Goal: Task Accomplishment & Management: Manage account settings

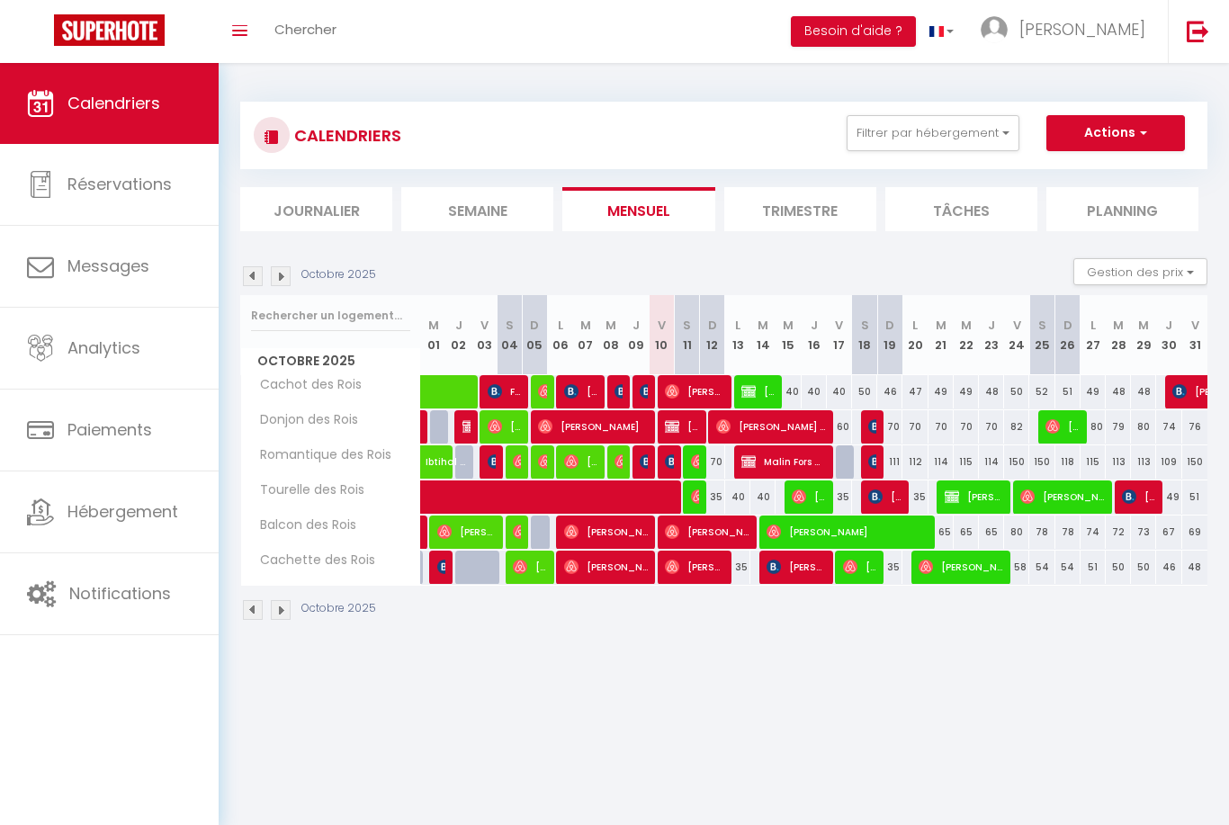
click at [788, 452] on span "Malin Fors Saison 1 Fulls players" at bounding box center [783, 461] width 84 height 34
select select "OK"
select select "KO"
select select "0"
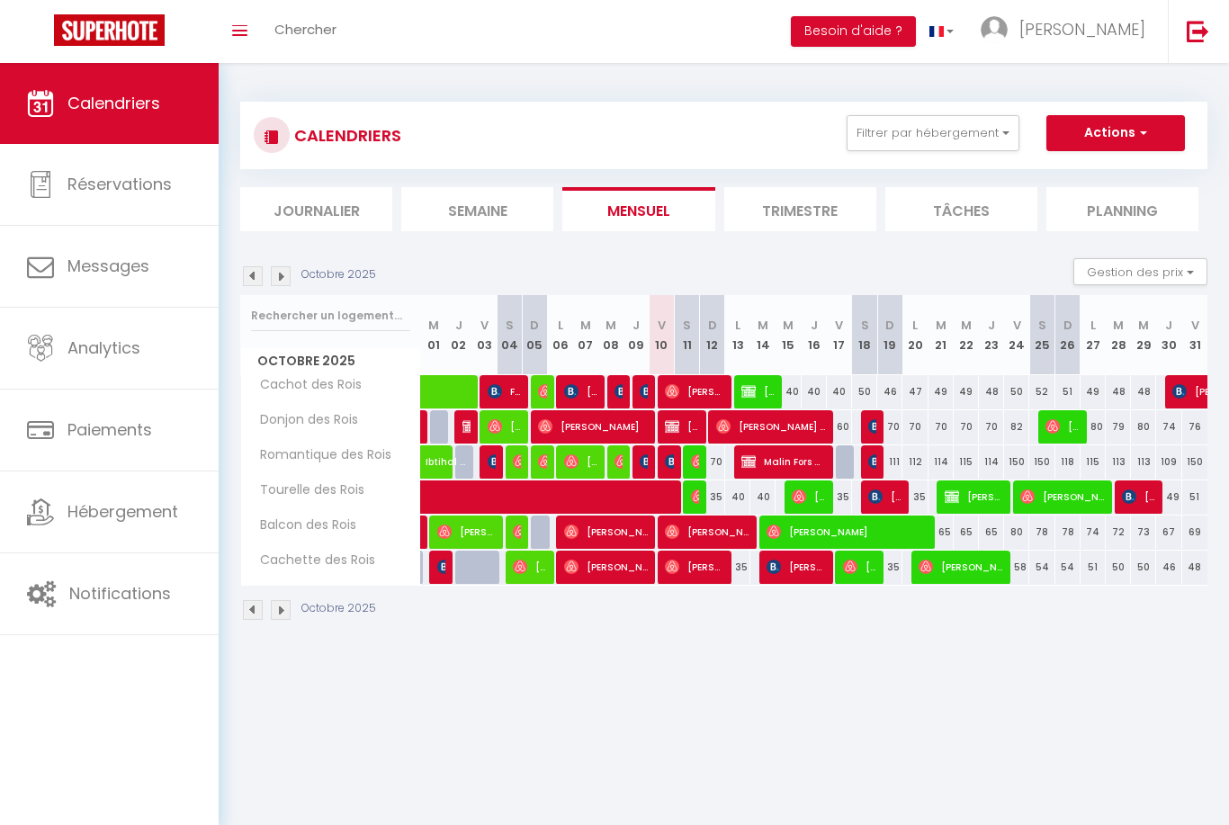
select select "1"
select select
select select "7162"
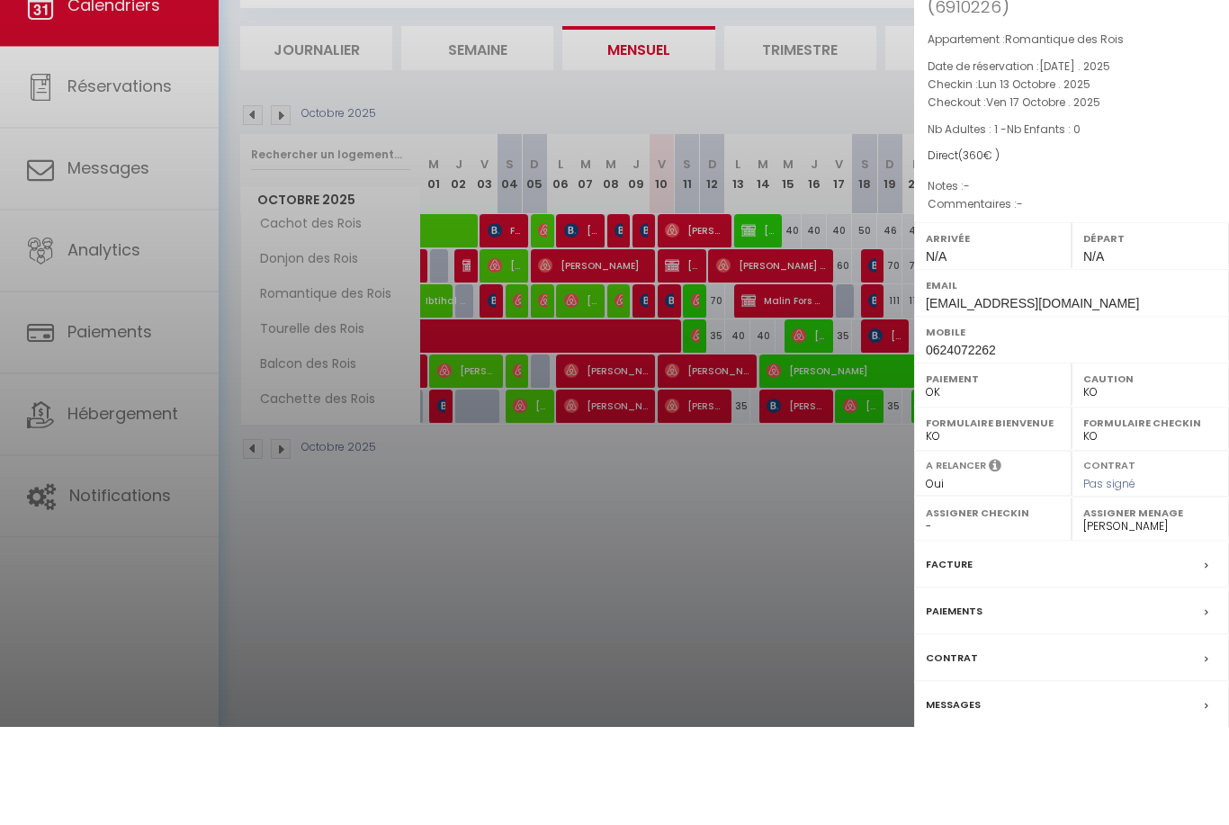
scroll to position [63, 0]
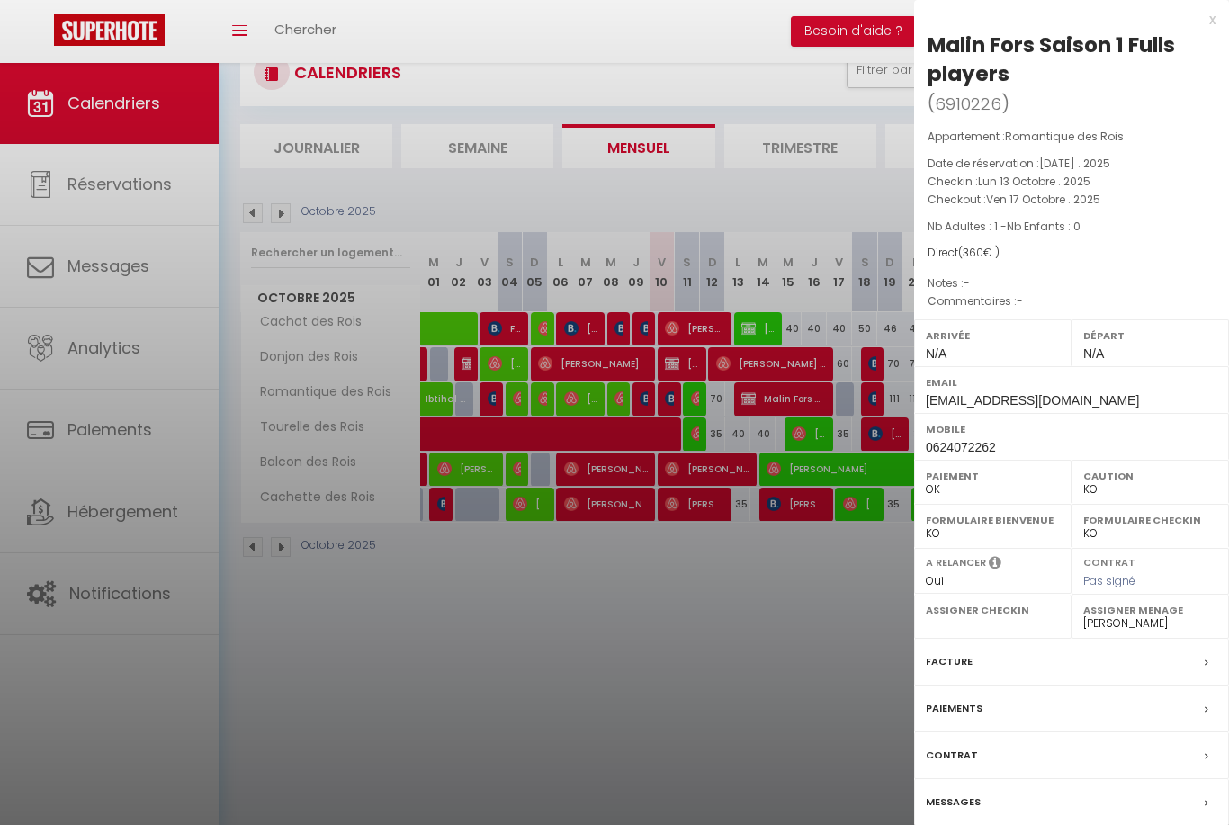
click at [1094, 707] on div "Paiements" at bounding box center [1071, 709] width 315 height 47
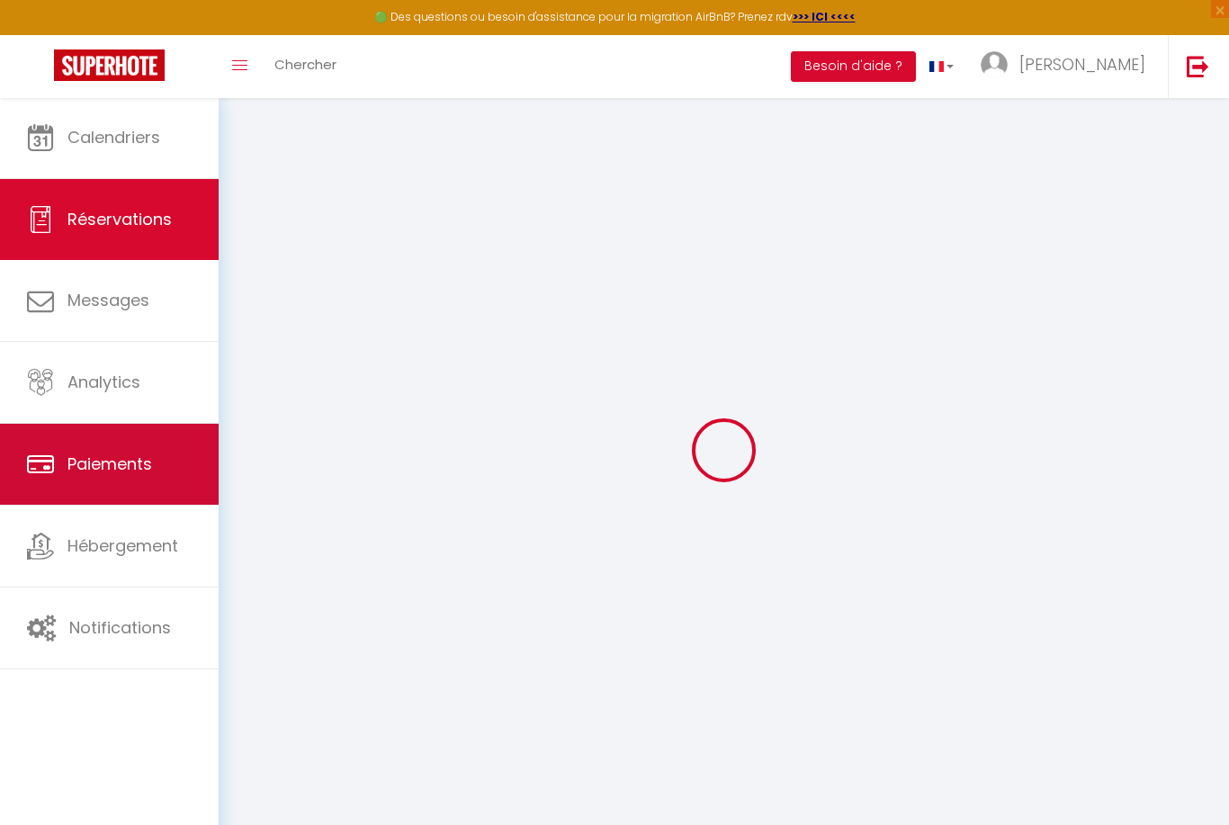
click at [158, 457] on link "Paiements" at bounding box center [109, 464] width 219 height 81
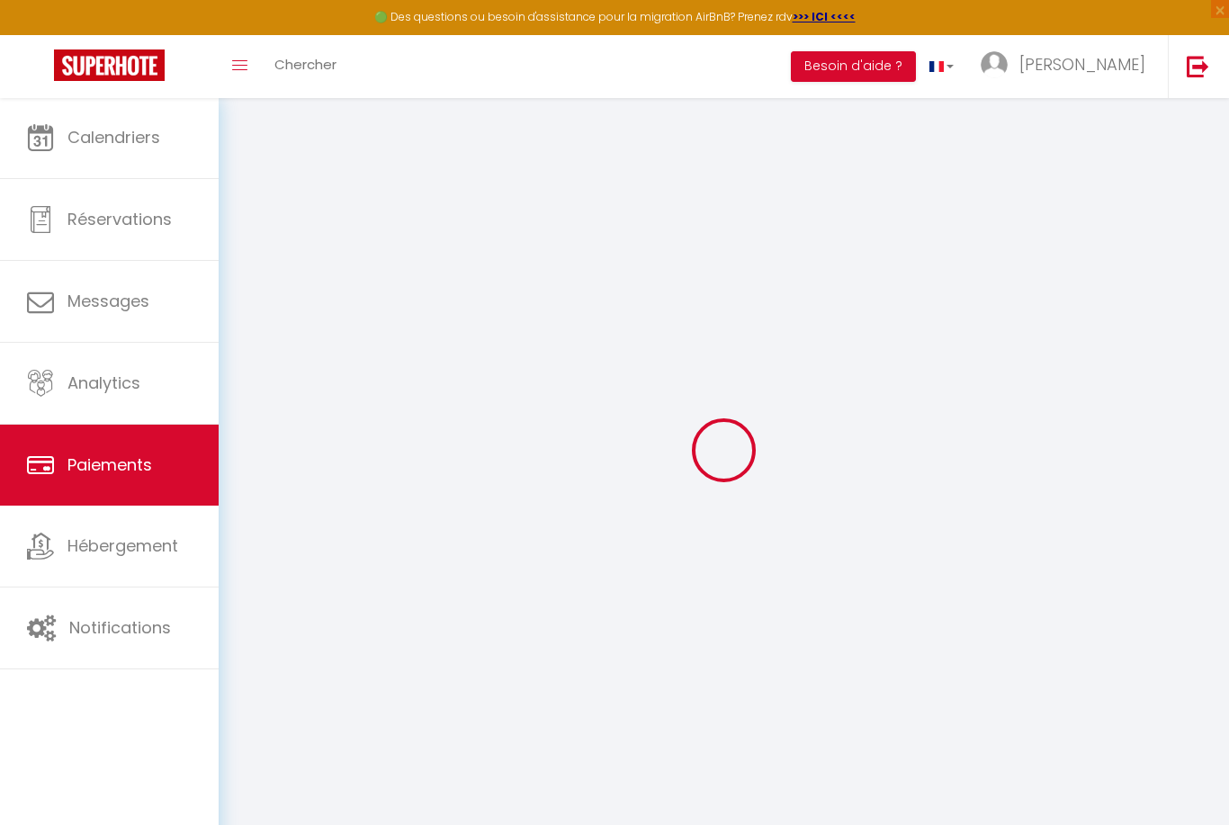
select select "2"
select select "0"
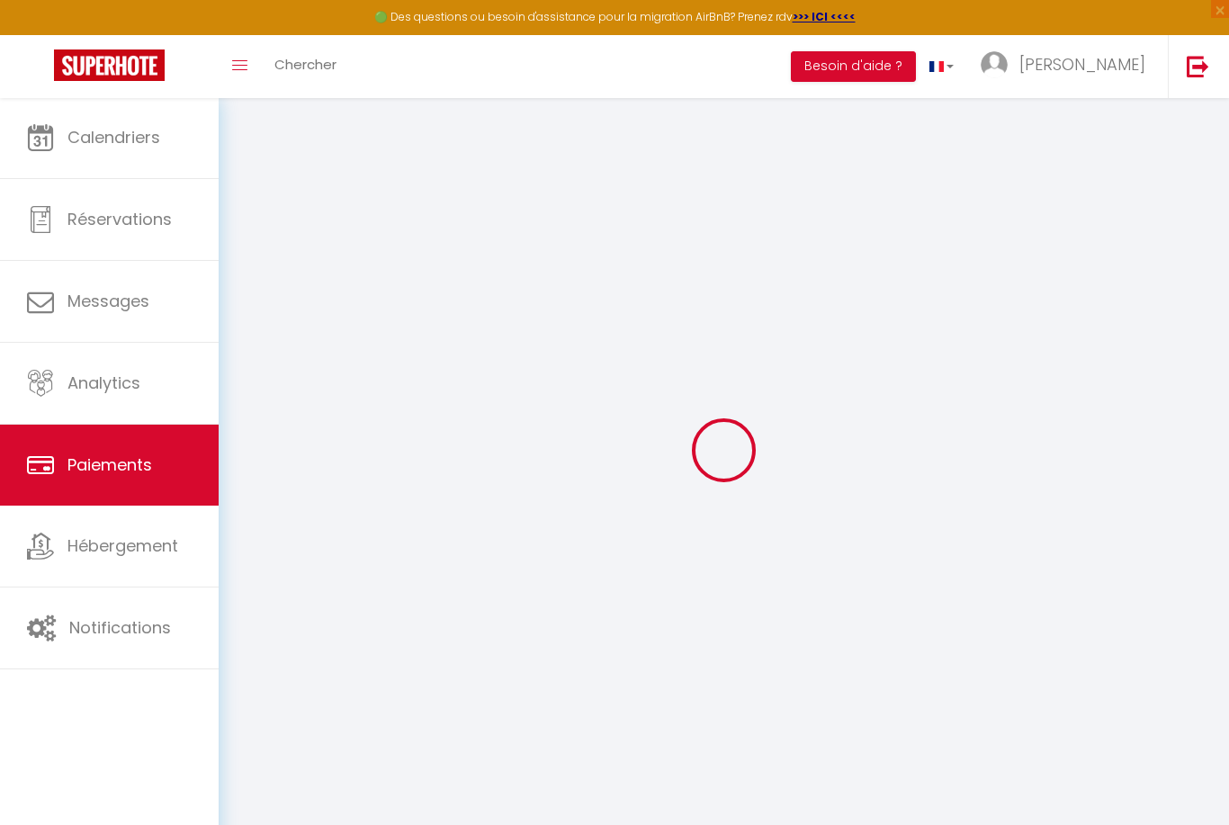
select select "0"
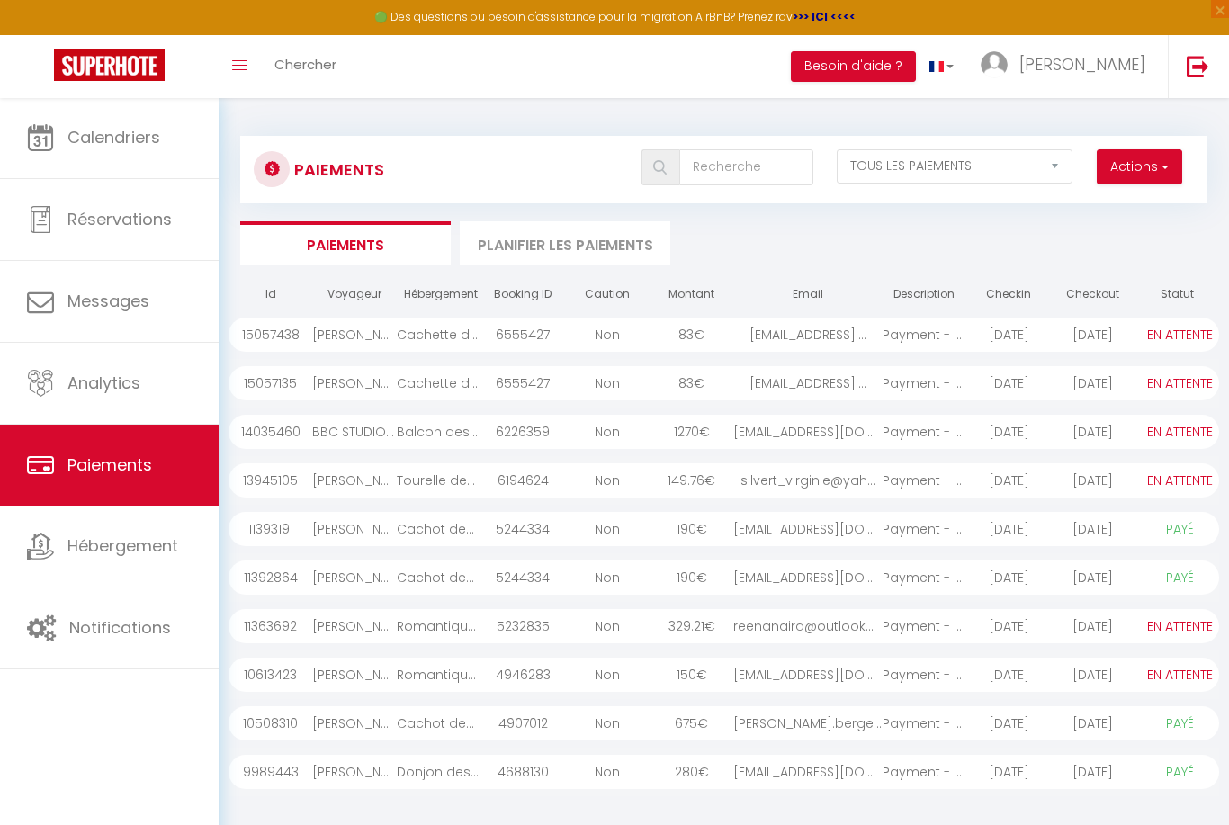
click at [1163, 171] on span "button" at bounding box center [1163, 166] width 11 height 18
click at [1135, 205] on link "Créer nouveau lien paiement" at bounding box center [1070, 205] width 221 height 23
select select
select select "other"
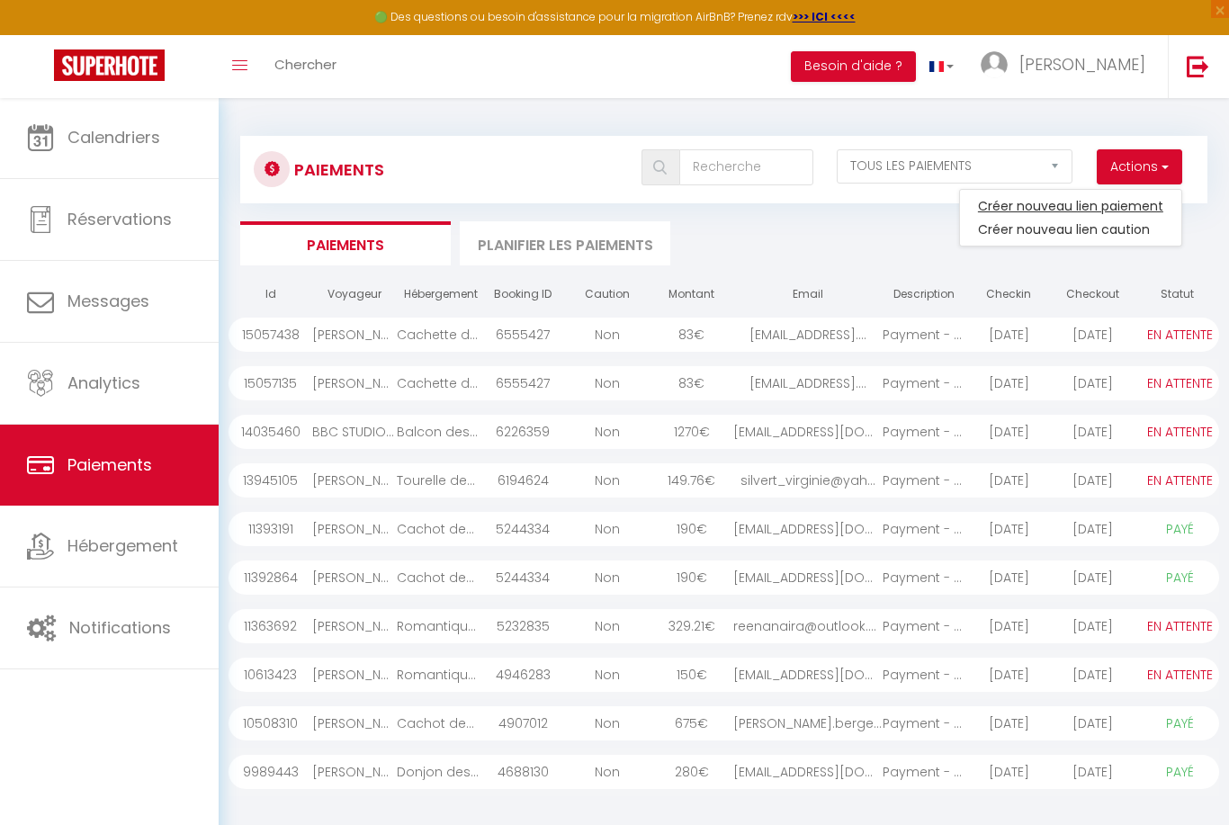
select select "2412"
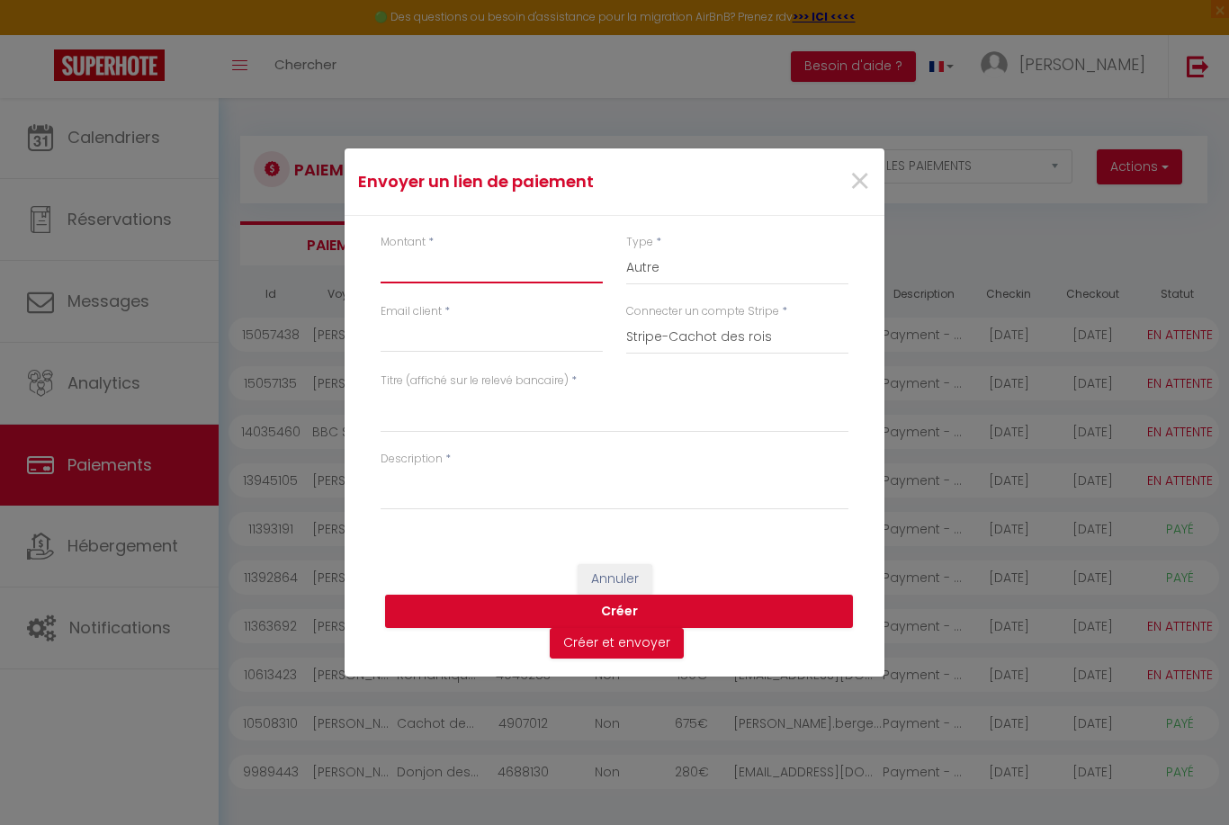
click at [529, 283] on input "Montant" at bounding box center [492, 267] width 222 height 32
type input "100"
click at [542, 353] on input "Email client" at bounding box center [492, 336] width 222 height 32
click at [714, 285] on select "Nuits Frais de ménage Taxe de séjour [GEOGRAPHIC_DATA]" at bounding box center [737, 268] width 222 height 34
select select "nights"
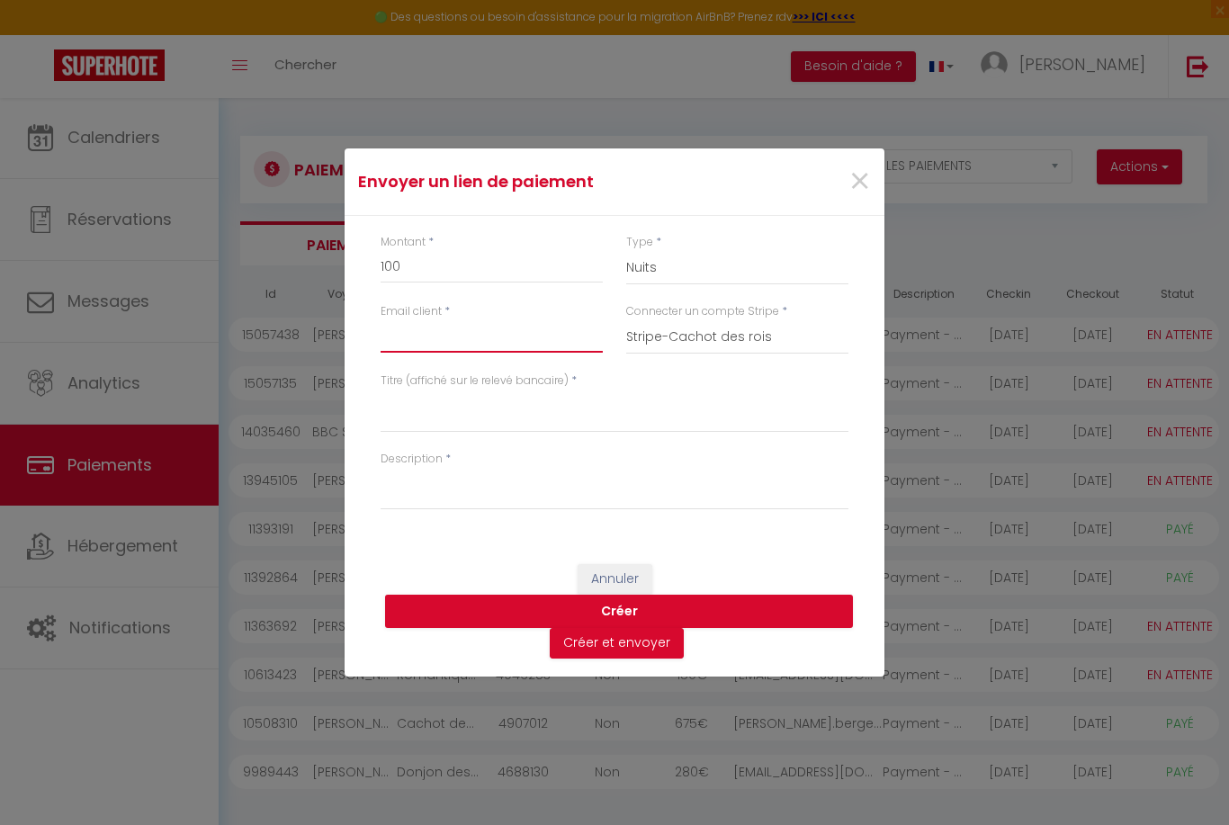
click at [513, 353] on input "Email client" at bounding box center [492, 336] width 222 height 32
type input "[EMAIL_ADDRESS][DOMAIN_NAME]"
click at [606, 433] on textarea "Titre (affiché sur le relevé bancaire)" at bounding box center [615, 411] width 468 height 43
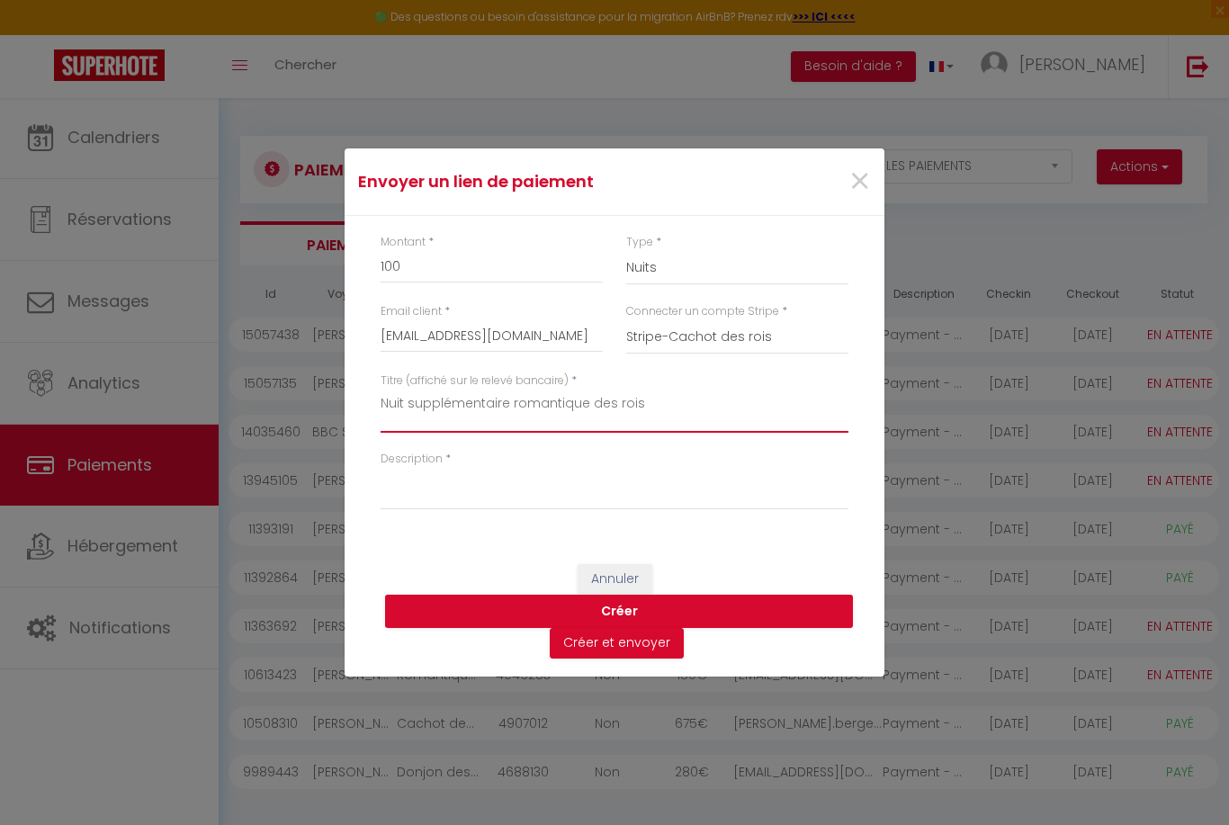
type textarea "Nuit supplémentaire romantique des rois"
click at [650, 510] on textarea "Description" at bounding box center [615, 488] width 468 height 43
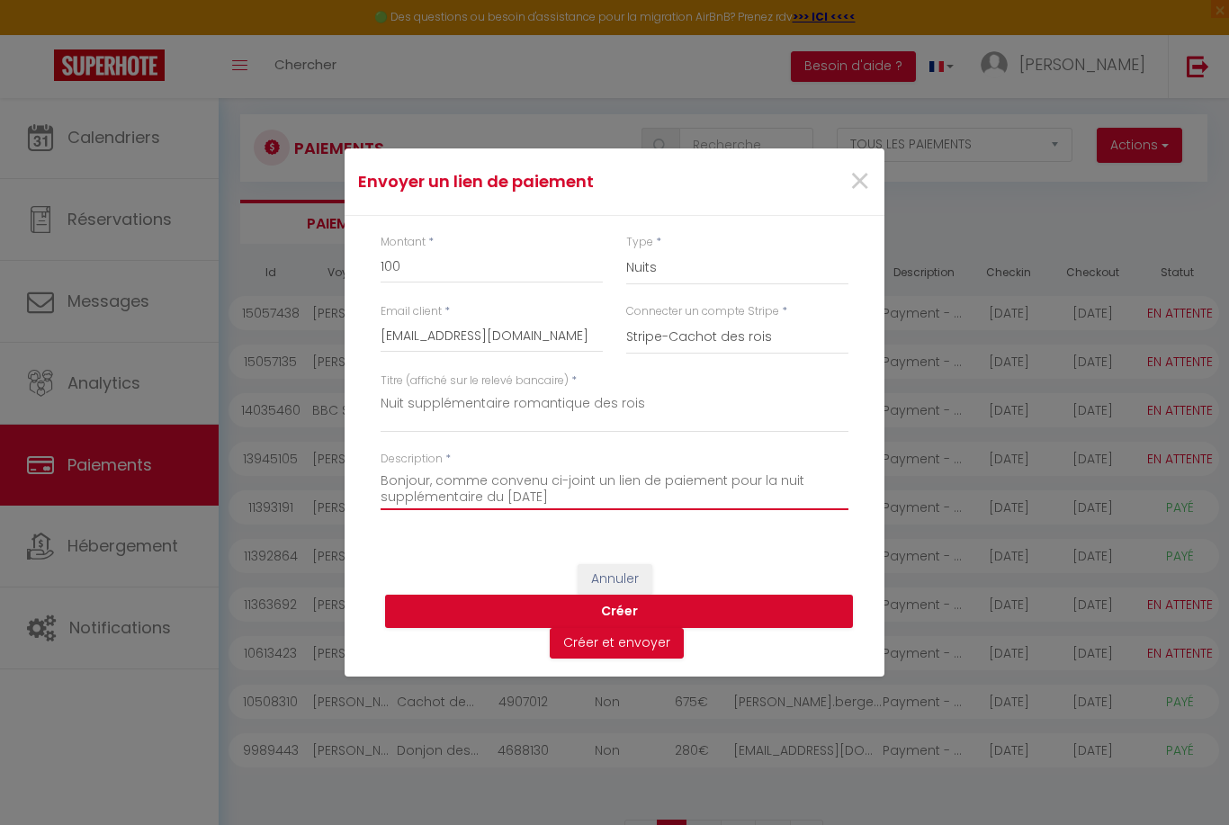
scroll to position [15, 0]
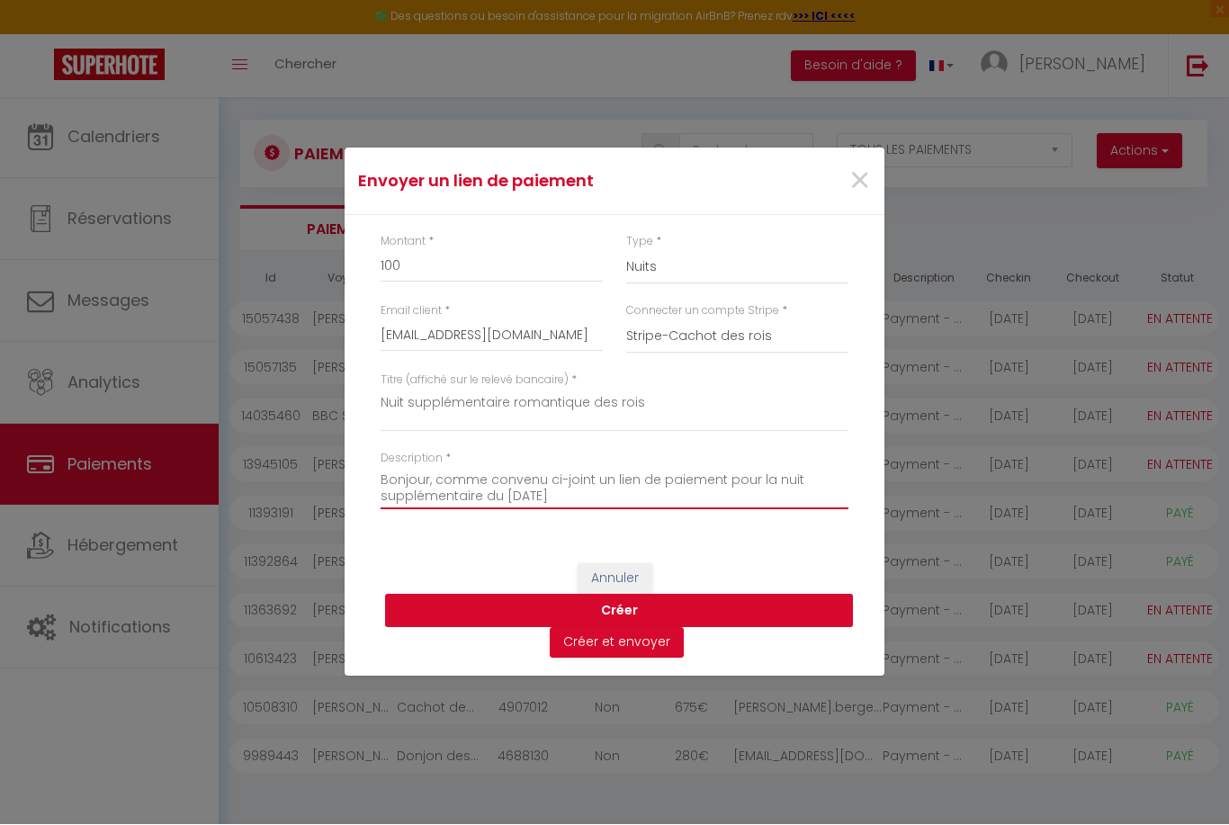
type textarea "Bonjour, comme convenu ci-joint un lien de paiement pour la nuit supplémentaire…"
click at [711, 629] on button "Créer" at bounding box center [619, 612] width 468 height 34
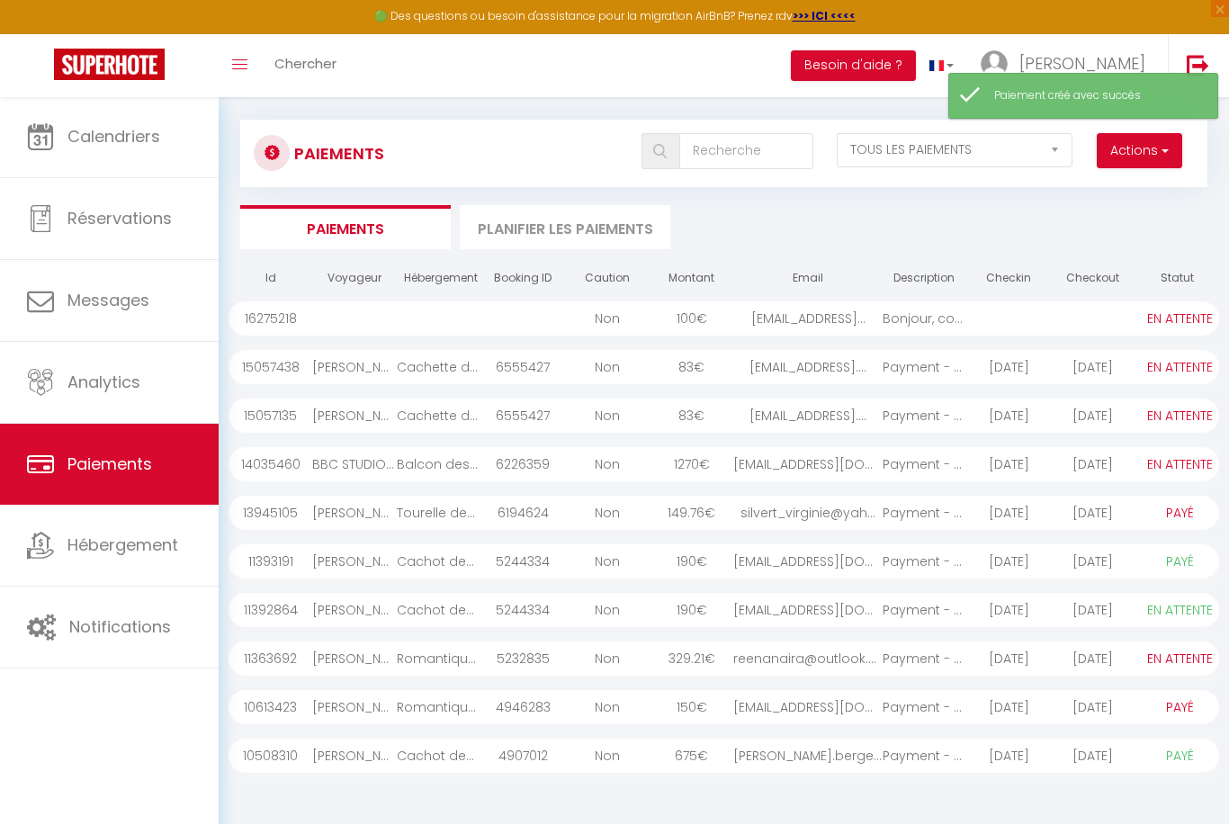
scroll to position [17, 0]
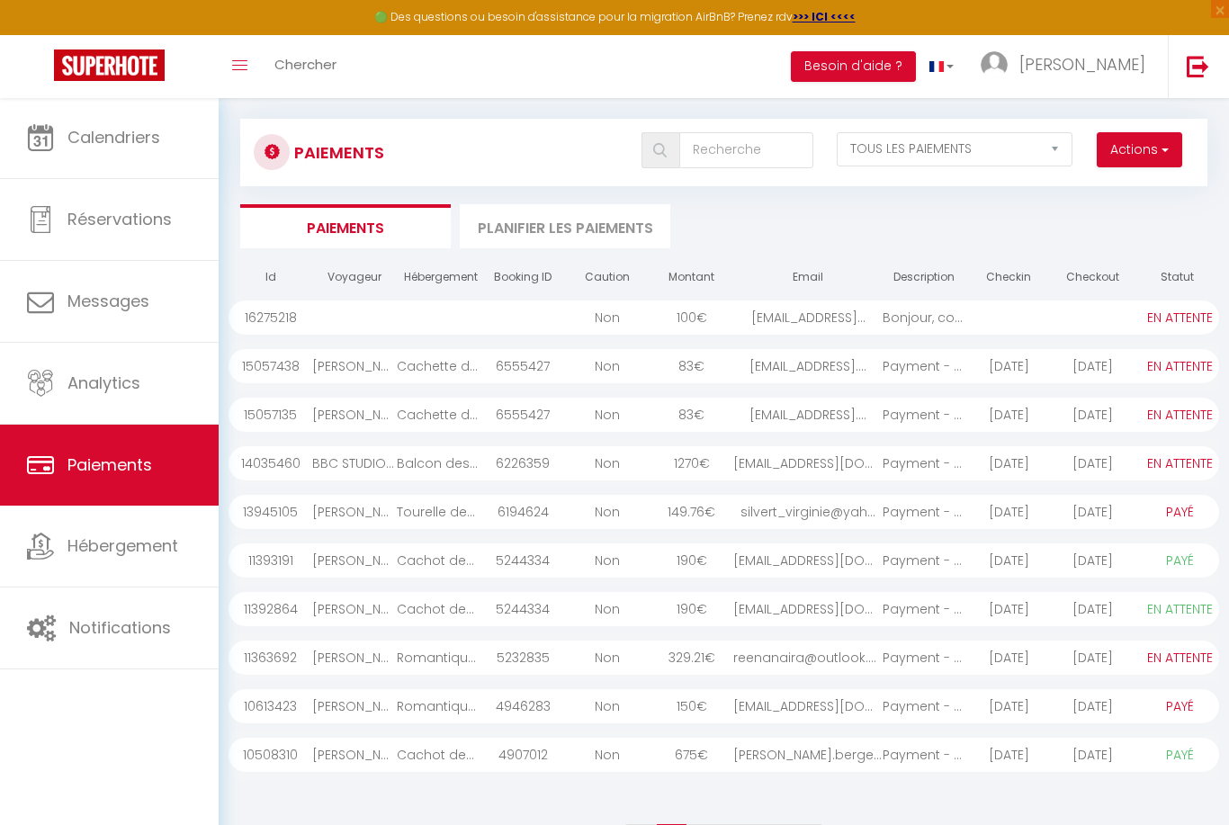
click at [1137, 372] on select "PAYÉ EN ATTENTE" at bounding box center [1180, 366] width 90 height 20
click at [907, 362] on div "Payment - 6555427 - ..." at bounding box center [925, 366] width 85 height 34
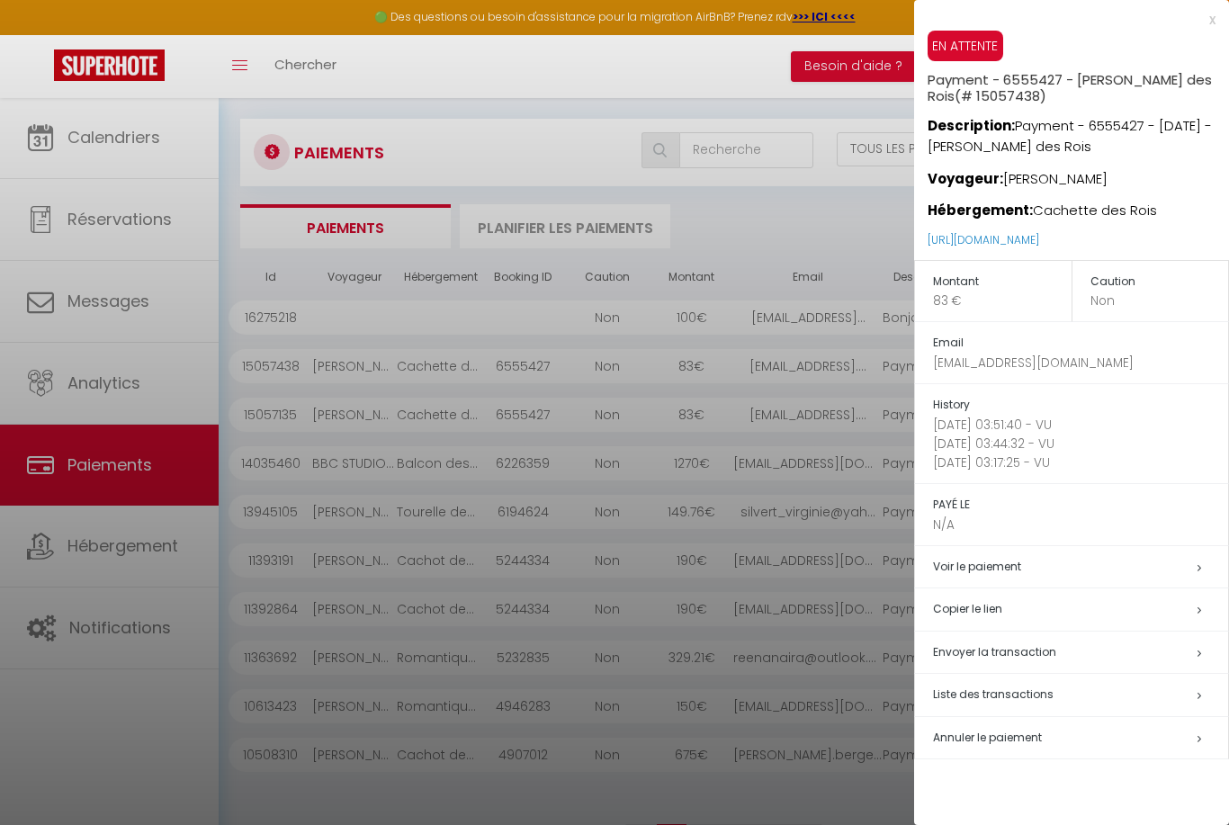
click at [830, 220] on div at bounding box center [614, 412] width 1229 height 825
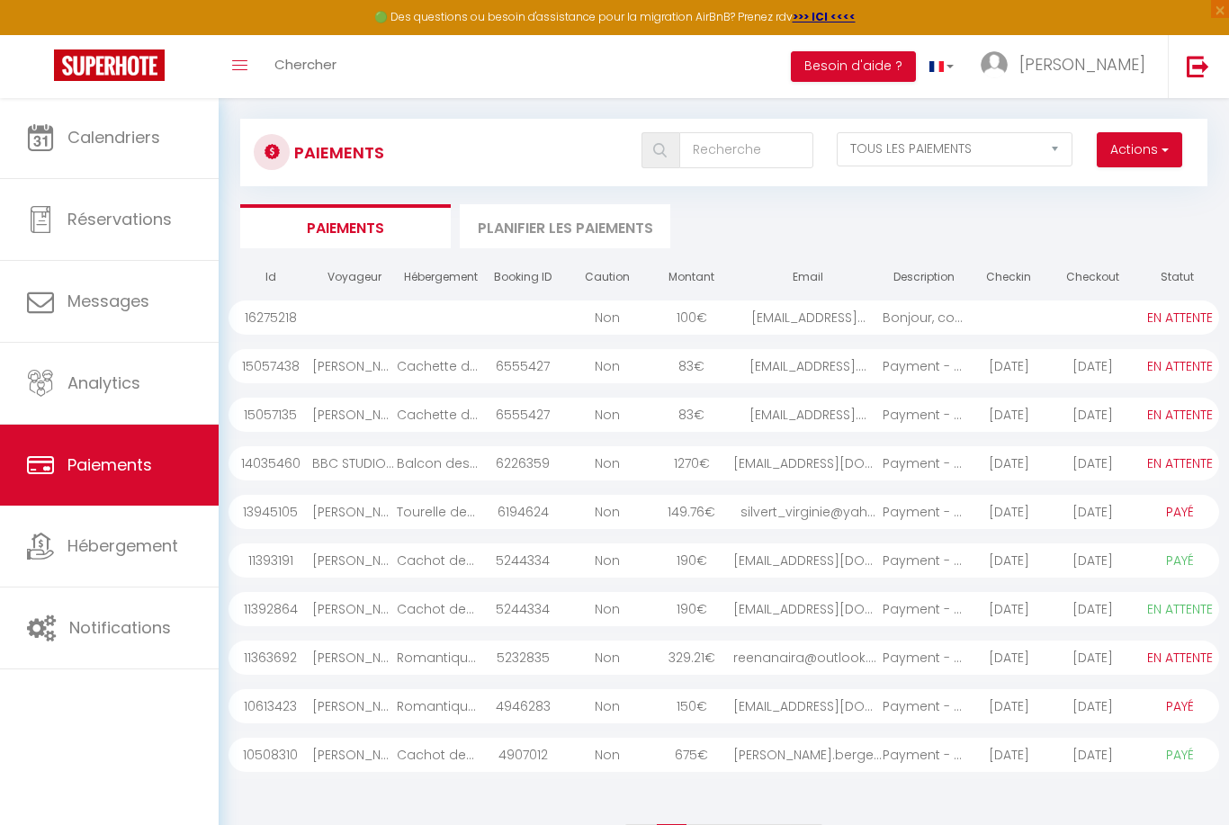
click at [1151, 145] on button "Actions" at bounding box center [1139, 150] width 85 height 36
click at [863, 235] on div at bounding box center [614, 412] width 1229 height 825
click at [388, 378] on div "[PERSON_NAME]" at bounding box center [354, 366] width 85 height 34
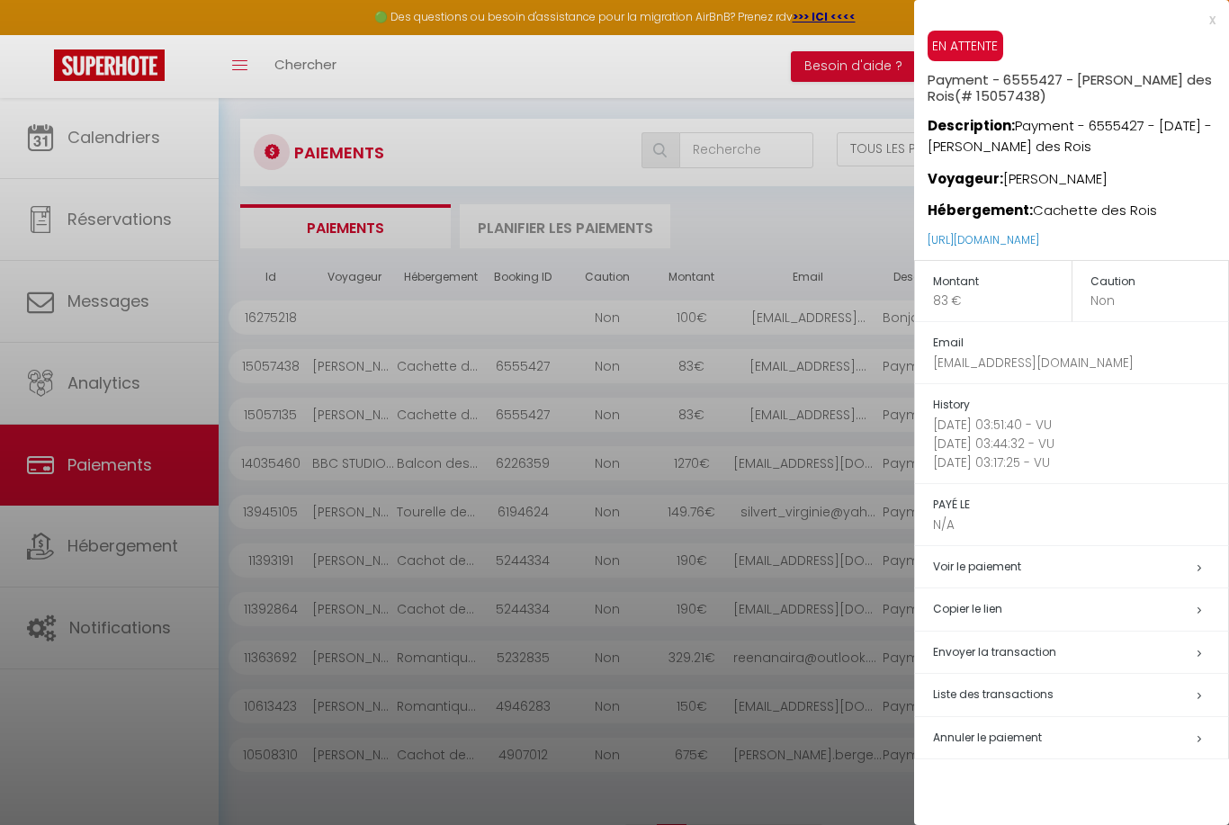
click at [1056, 736] on h5 "Annuler le paiement" at bounding box center [1080, 738] width 295 height 21
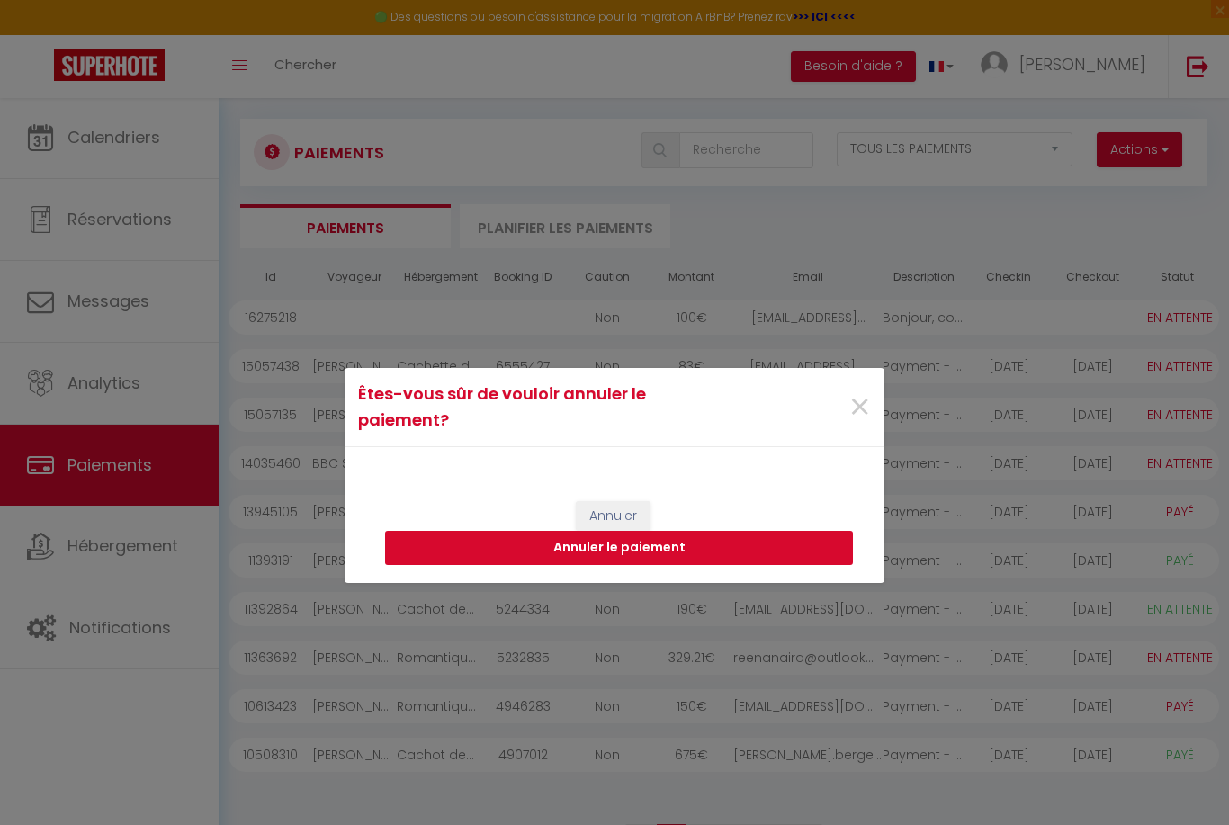
click at [764, 565] on button "Annuler le paiement" at bounding box center [619, 548] width 468 height 34
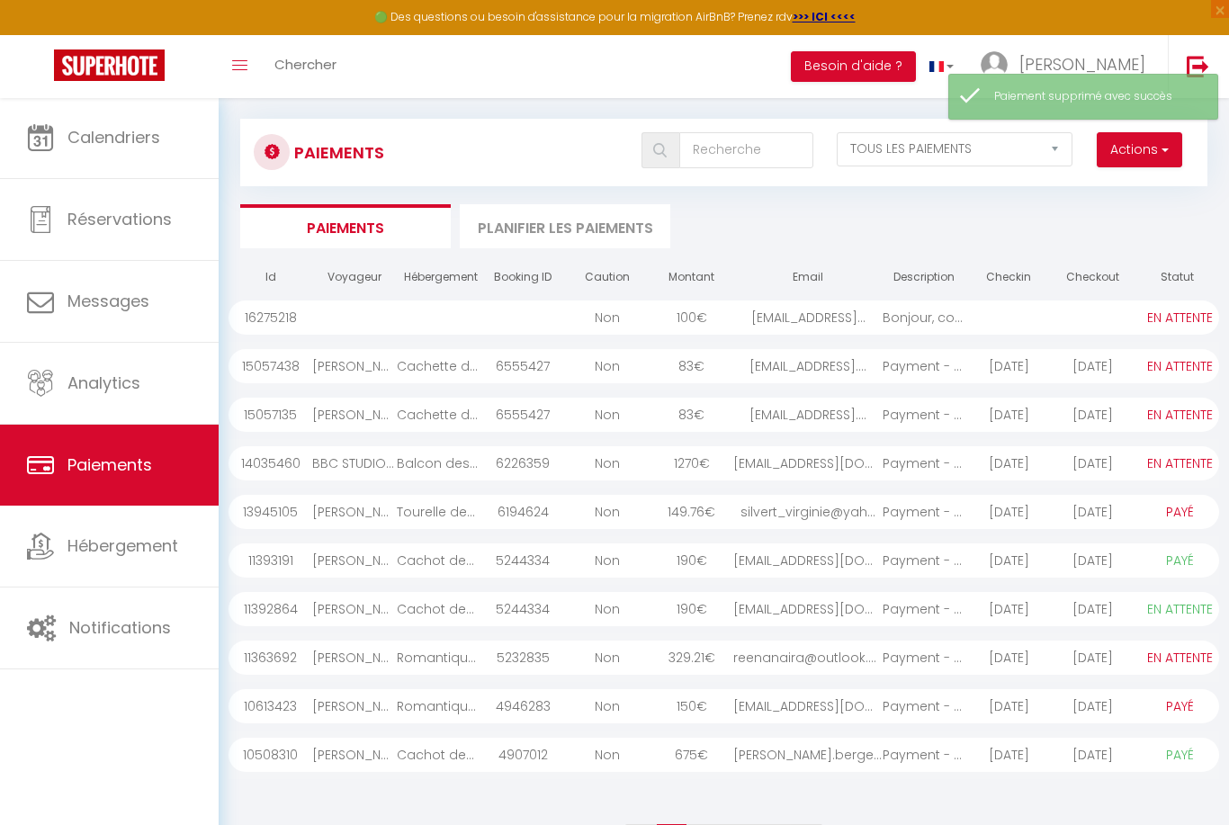
select select "1"
select select "0"
select select "1"
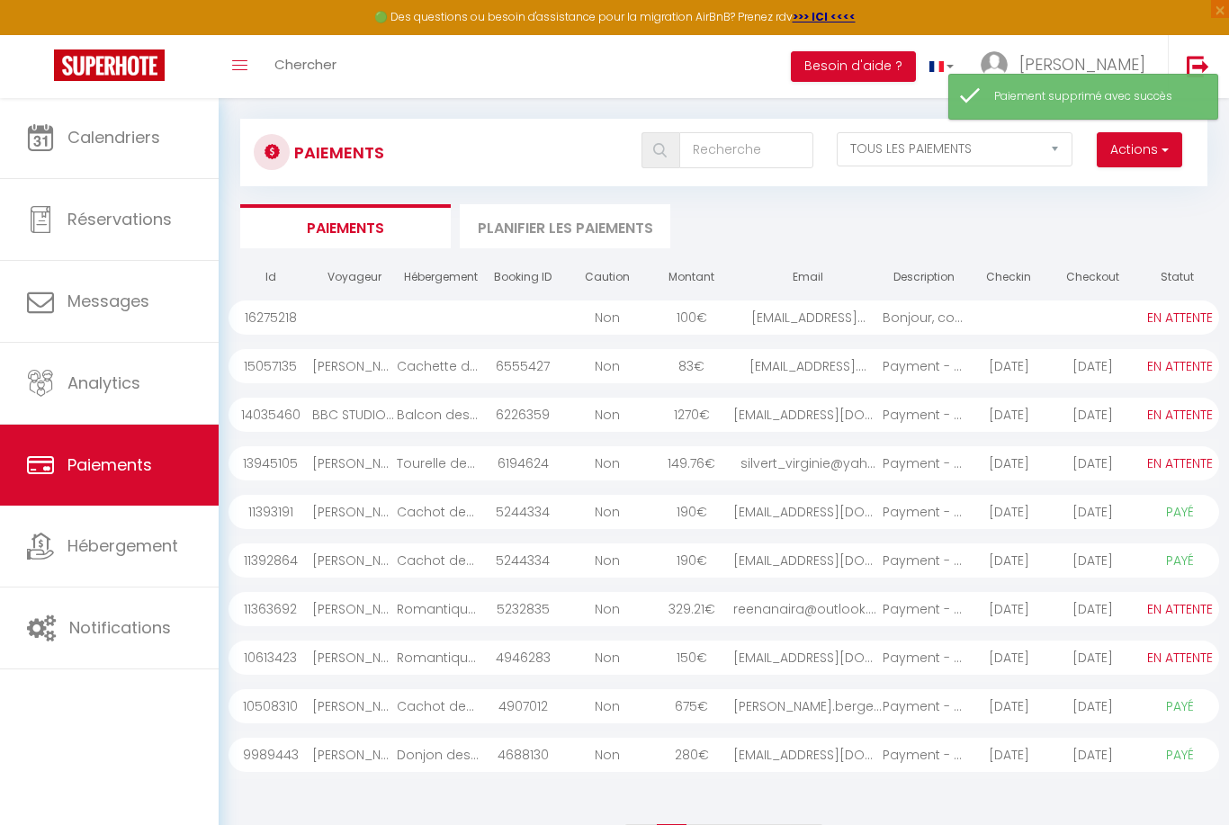
click at [411, 377] on div "Cachette des Rois" at bounding box center [439, 366] width 85 height 34
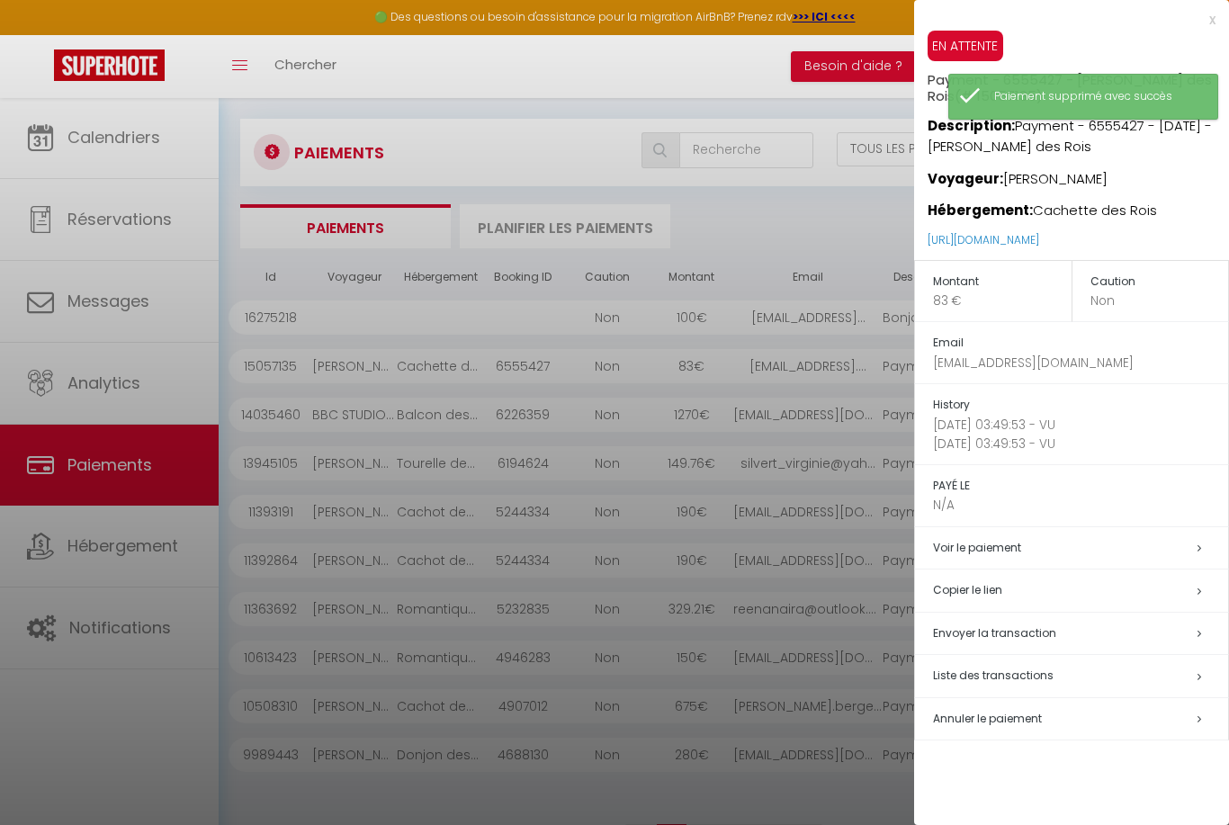
click at [1009, 719] on h5 "Annuler le paiement" at bounding box center [1080, 719] width 295 height 21
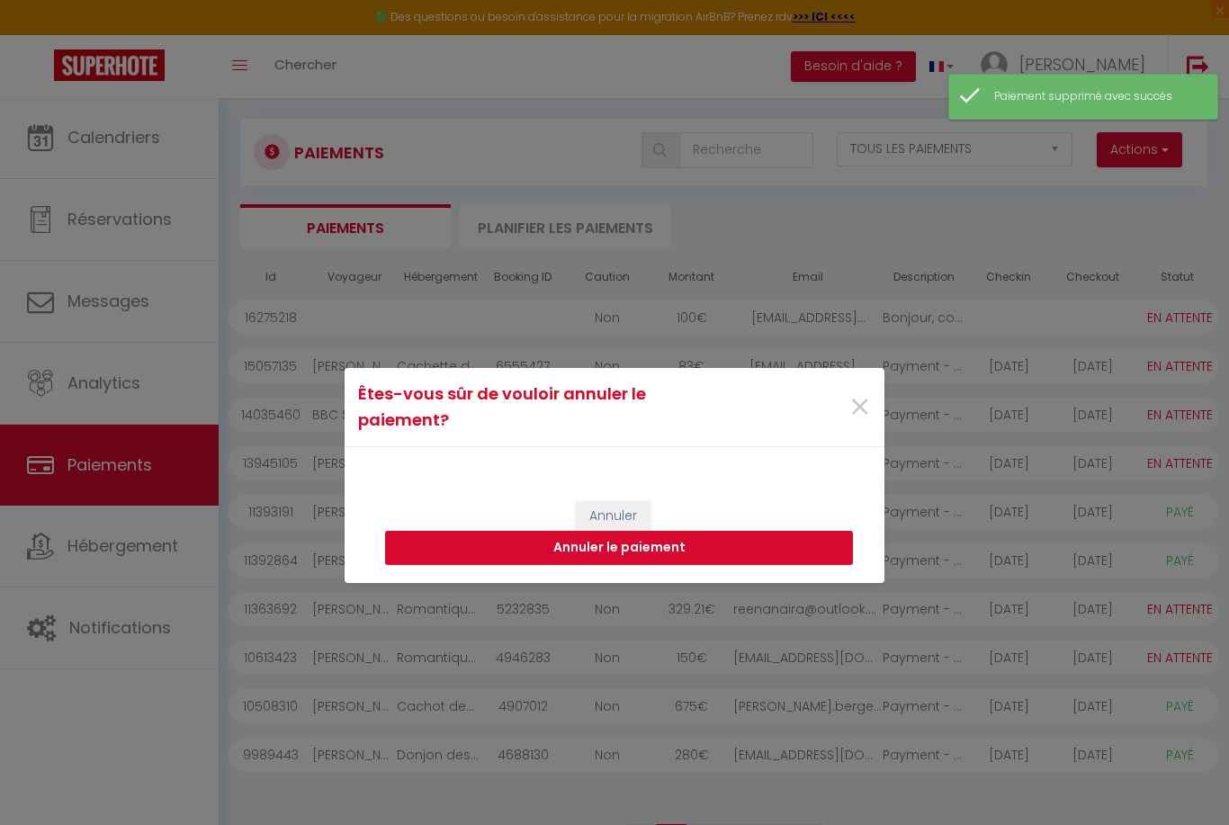
click at [696, 565] on button "Annuler le paiement" at bounding box center [619, 548] width 468 height 34
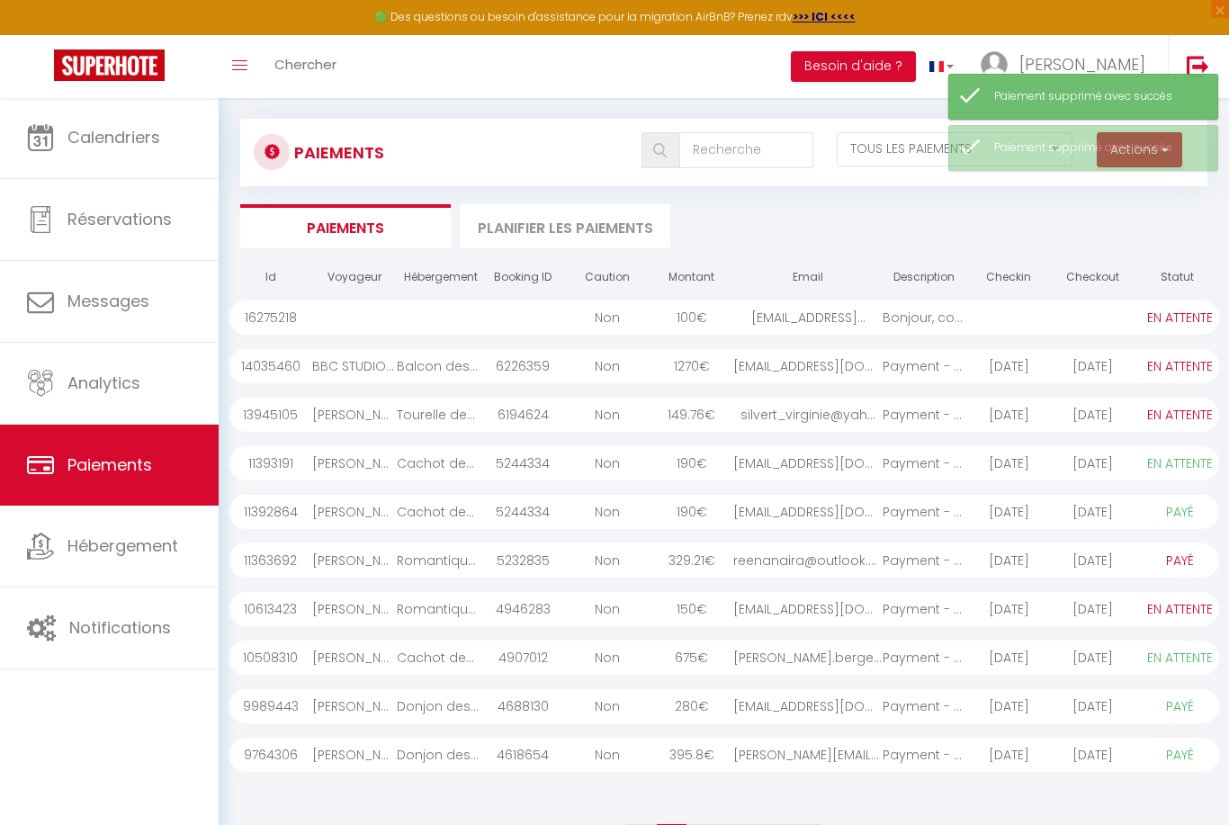
click at [563, 356] on div "6226359" at bounding box center [523, 366] width 85 height 34
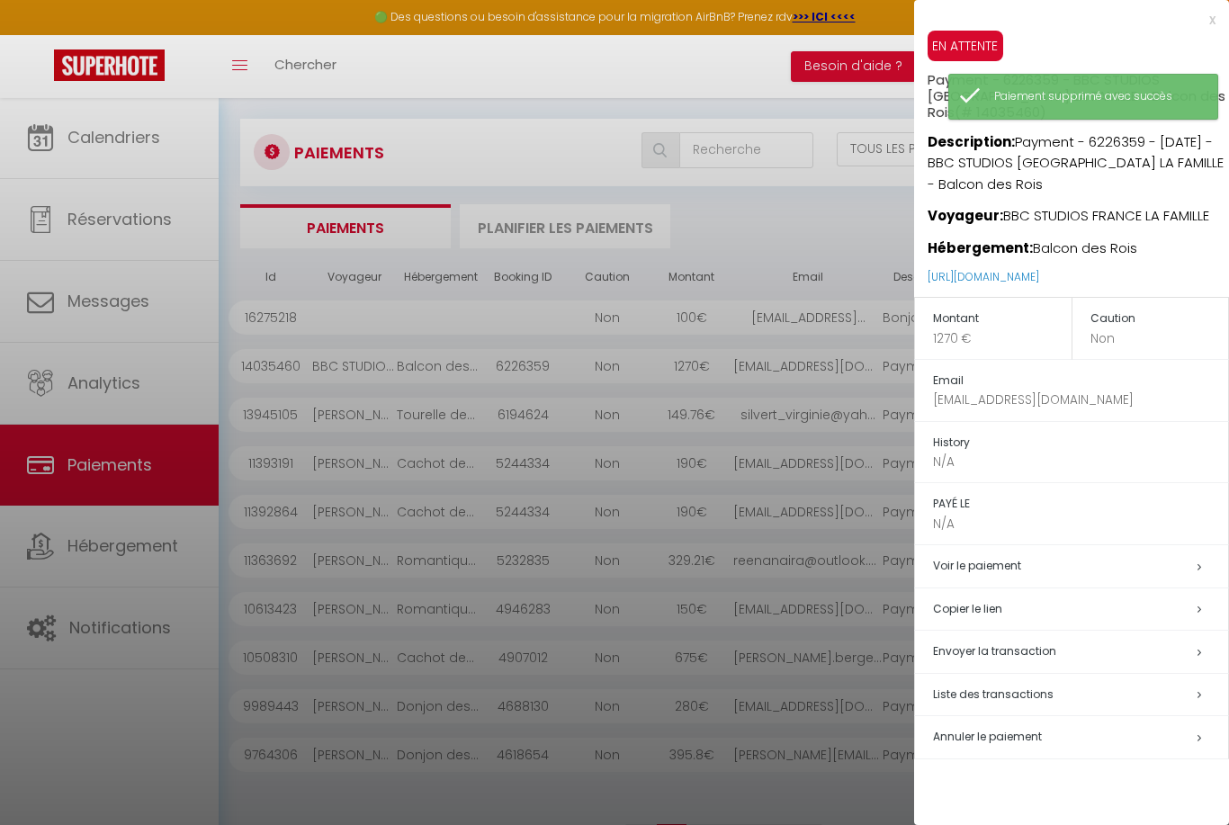
click at [1015, 729] on span "Annuler le paiement" at bounding box center [987, 736] width 109 height 15
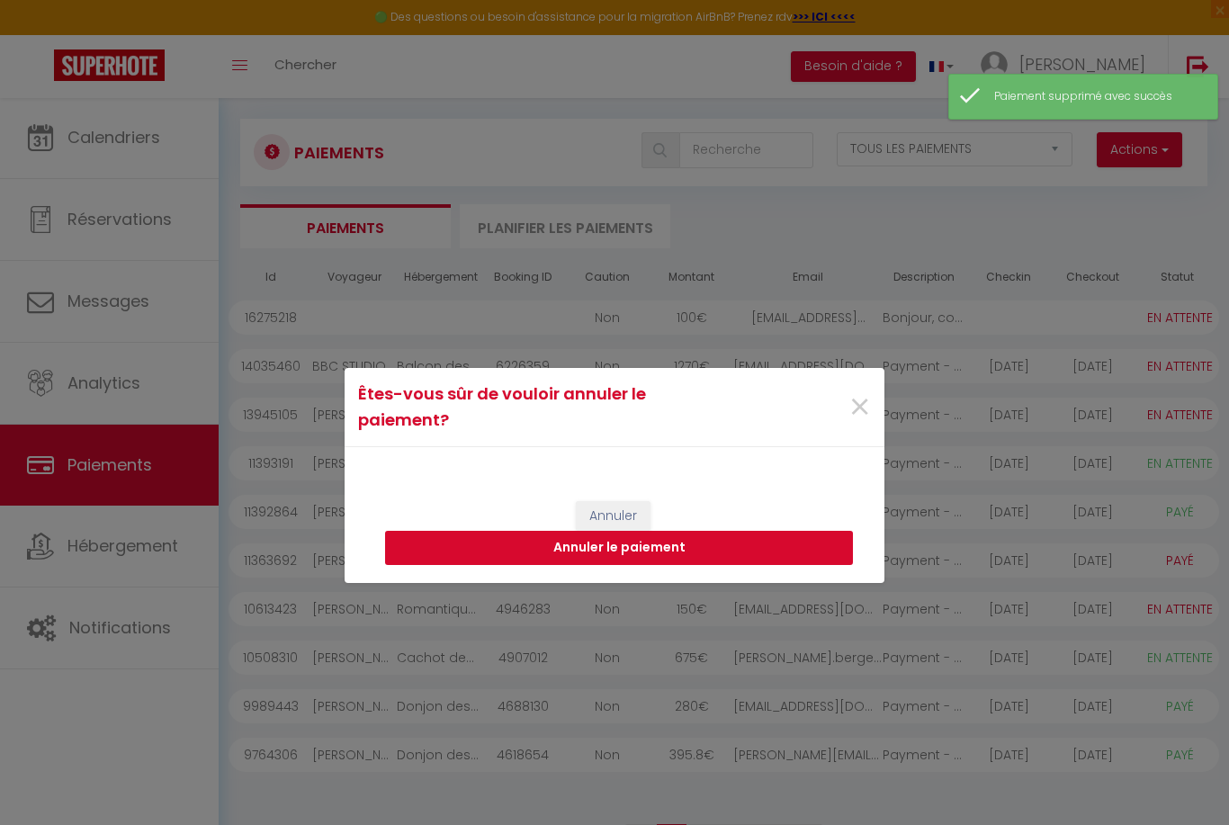
click at [685, 565] on button "Annuler le paiement" at bounding box center [619, 548] width 468 height 34
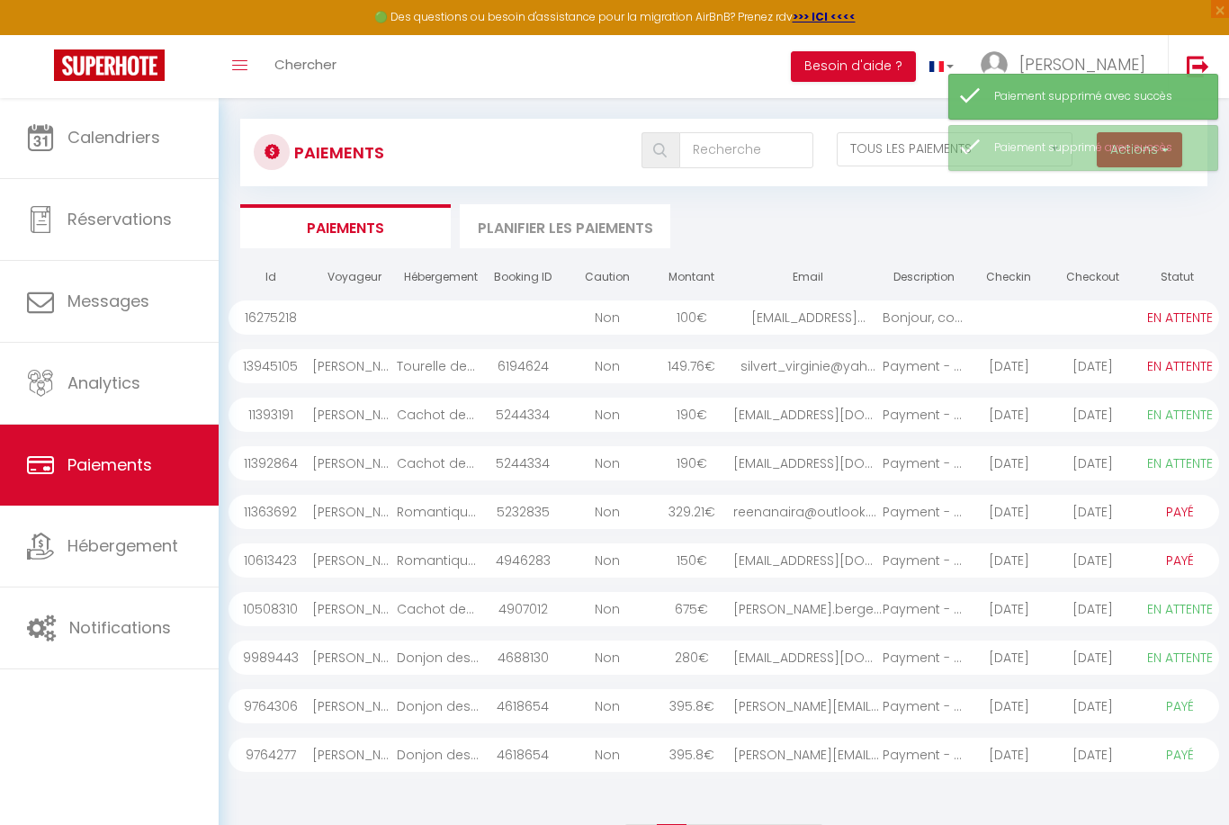
click at [641, 353] on div "Non" at bounding box center [607, 366] width 85 height 34
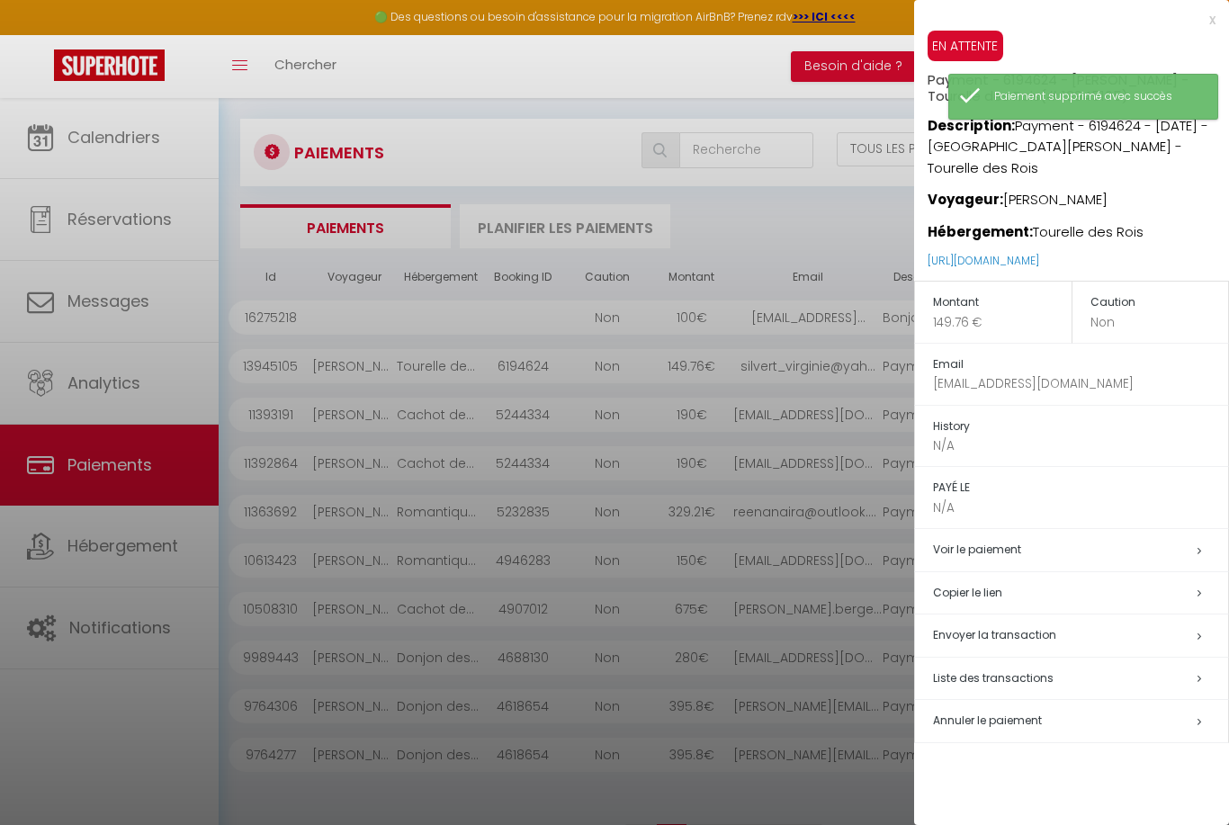
click at [998, 713] on span "Annuler le paiement" at bounding box center [987, 720] width 109 height 15
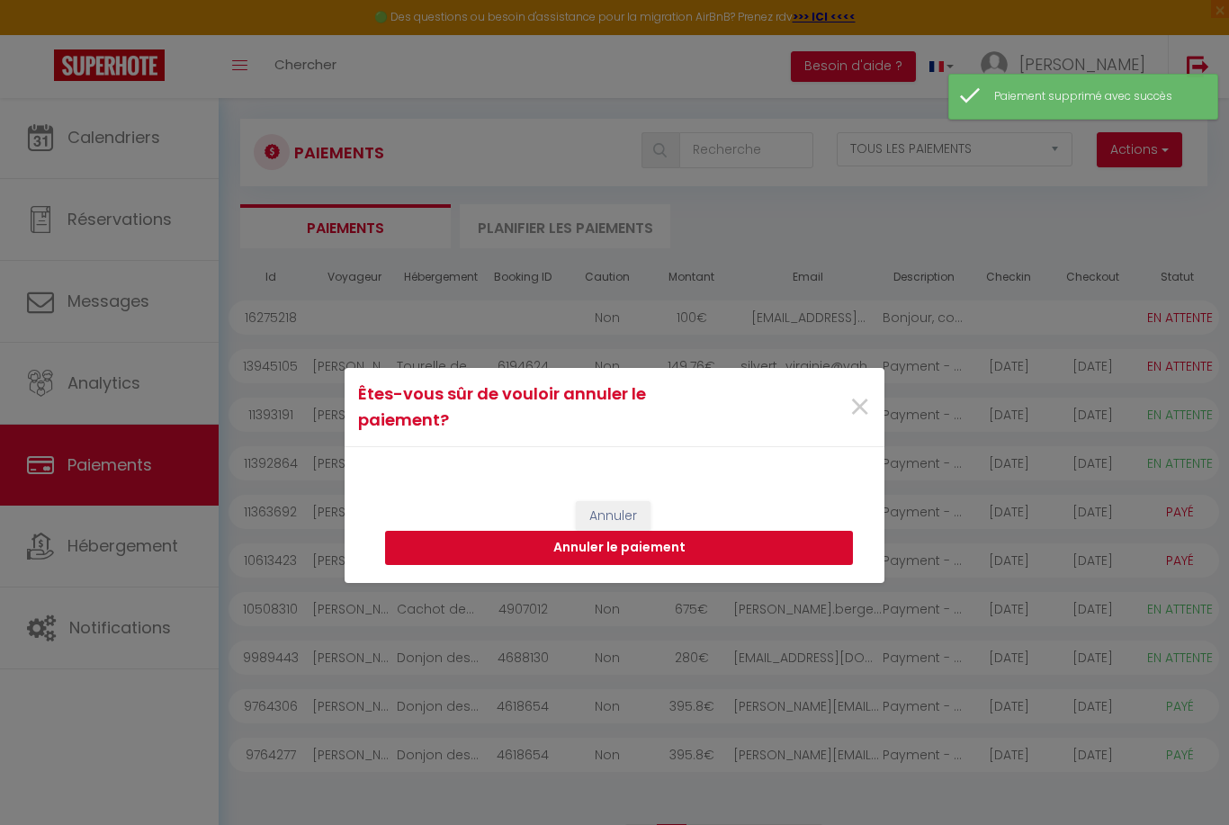
click at [673, 565] on button "Annuler le paiement" at bounding box center [619, 548] width 468 height 34
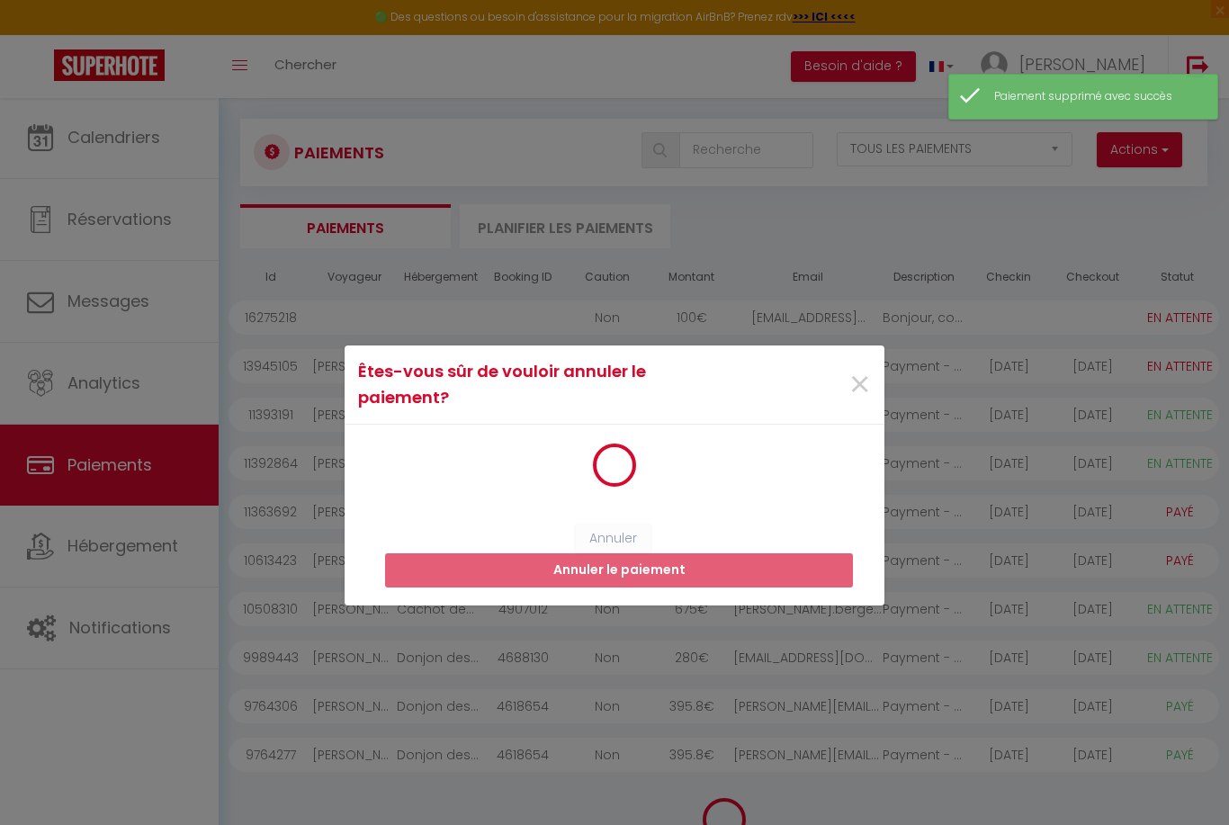
select select "0"
select select "1"
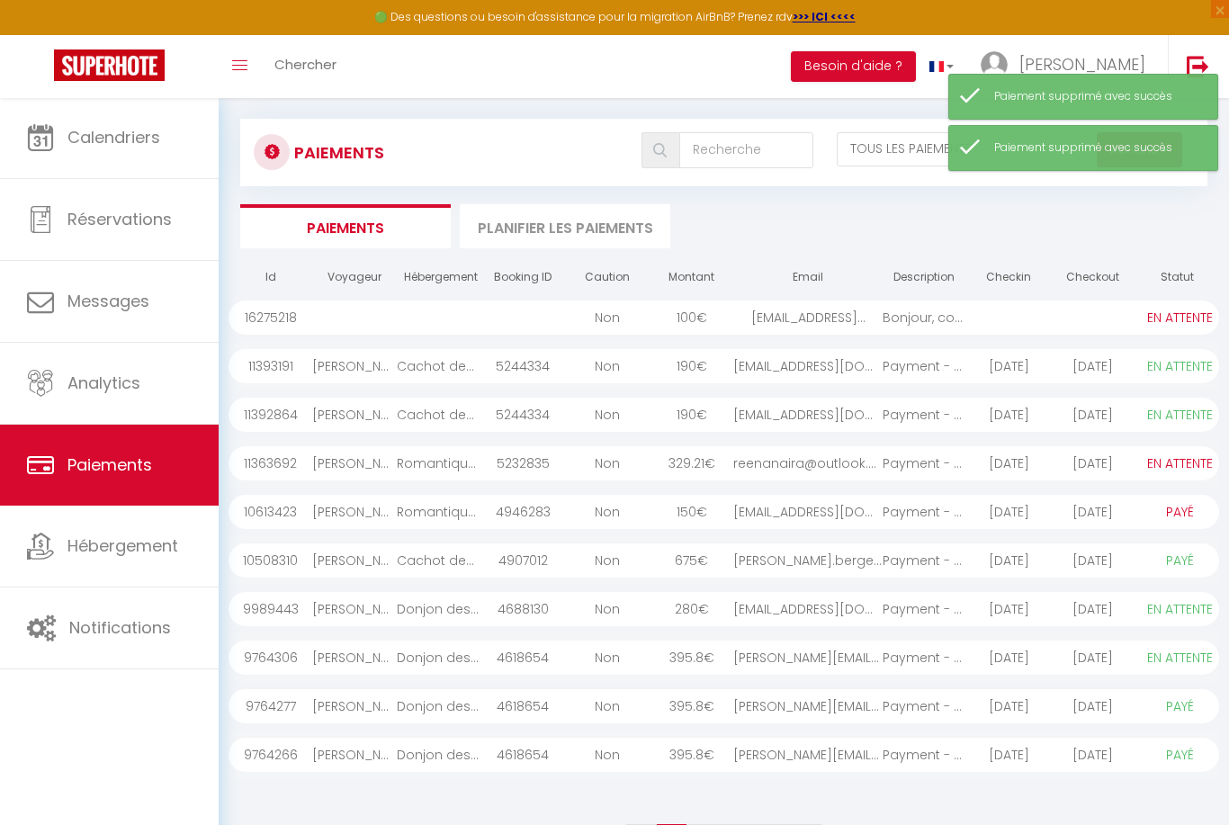
click at [904, 465] on div "Payment - 5232835 - ..." at bounding box center [925, 463] width 85 height 34
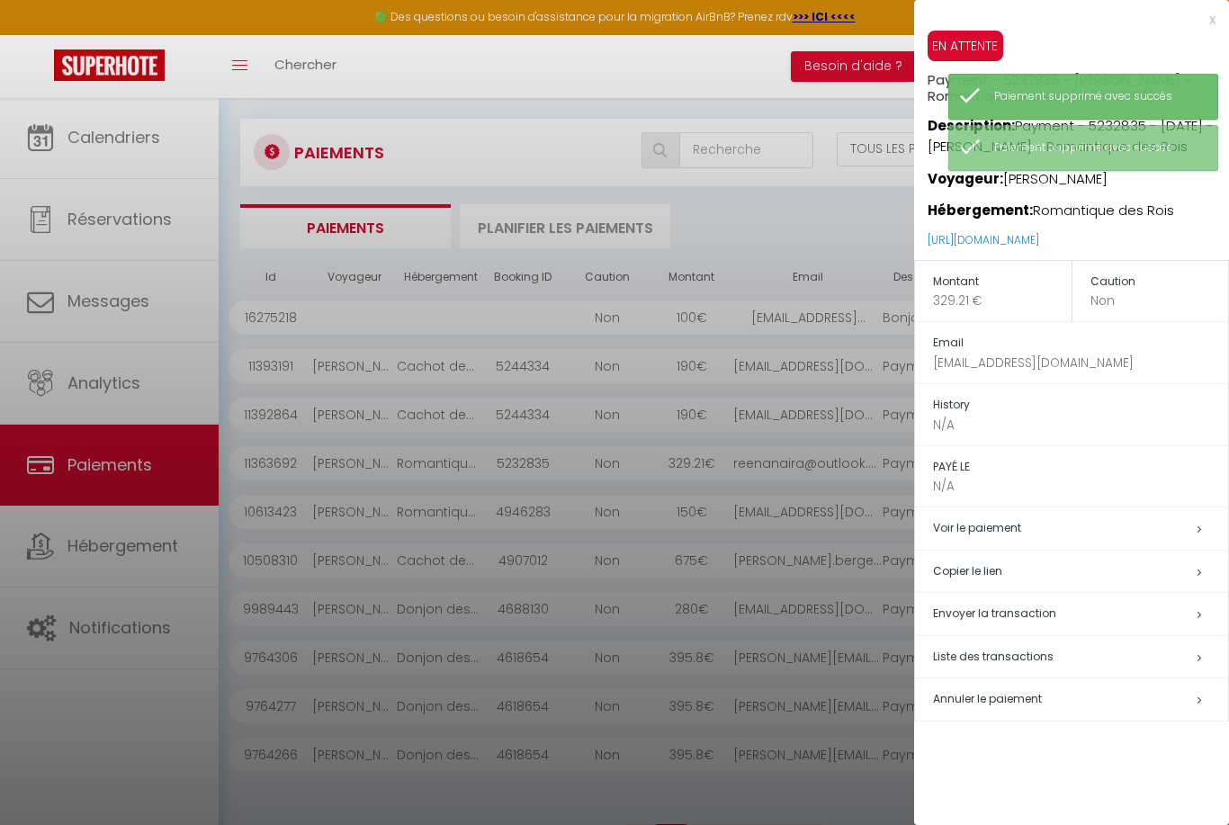
click at [1018, 696] on span "Annuler le paiement" at bounding box center [987, 698] width 109 height 15
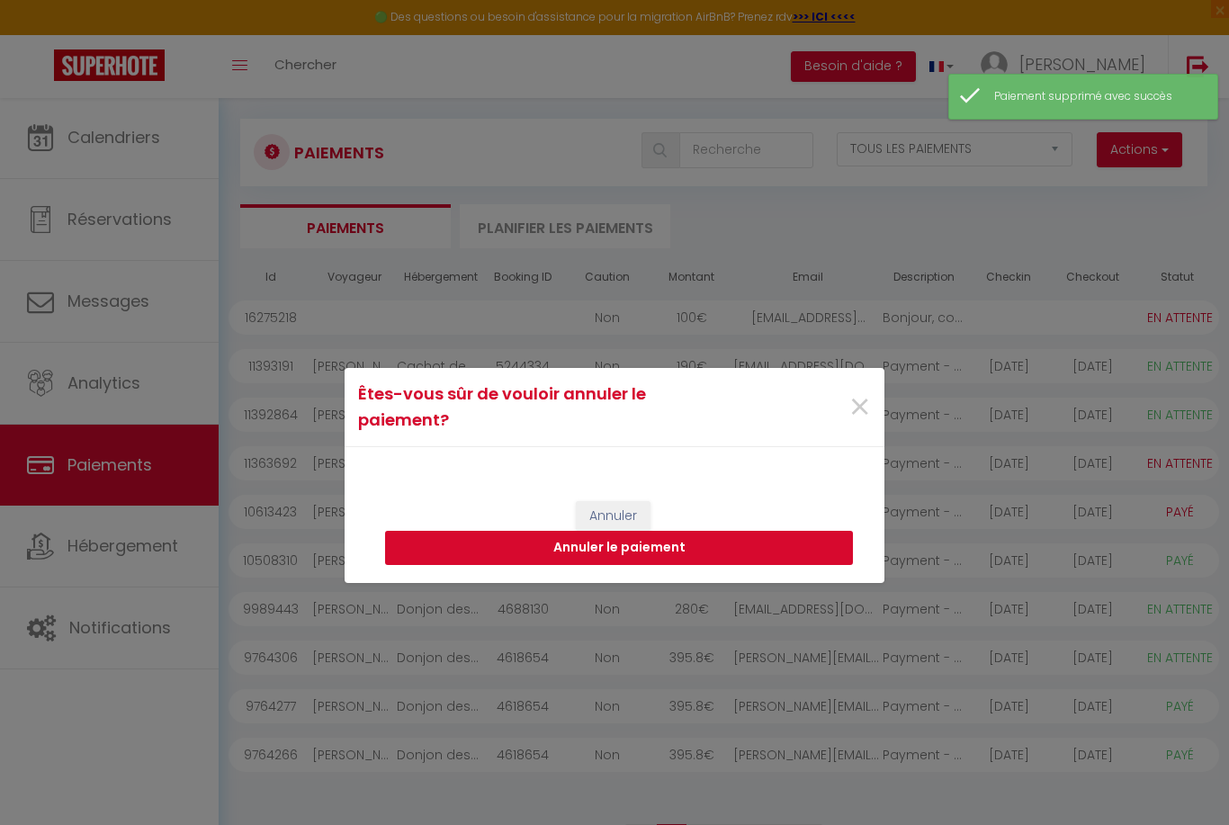
click at [714, 565] on button "Annuler le paiement" at bounding box center [619, 548] width 468 height 34
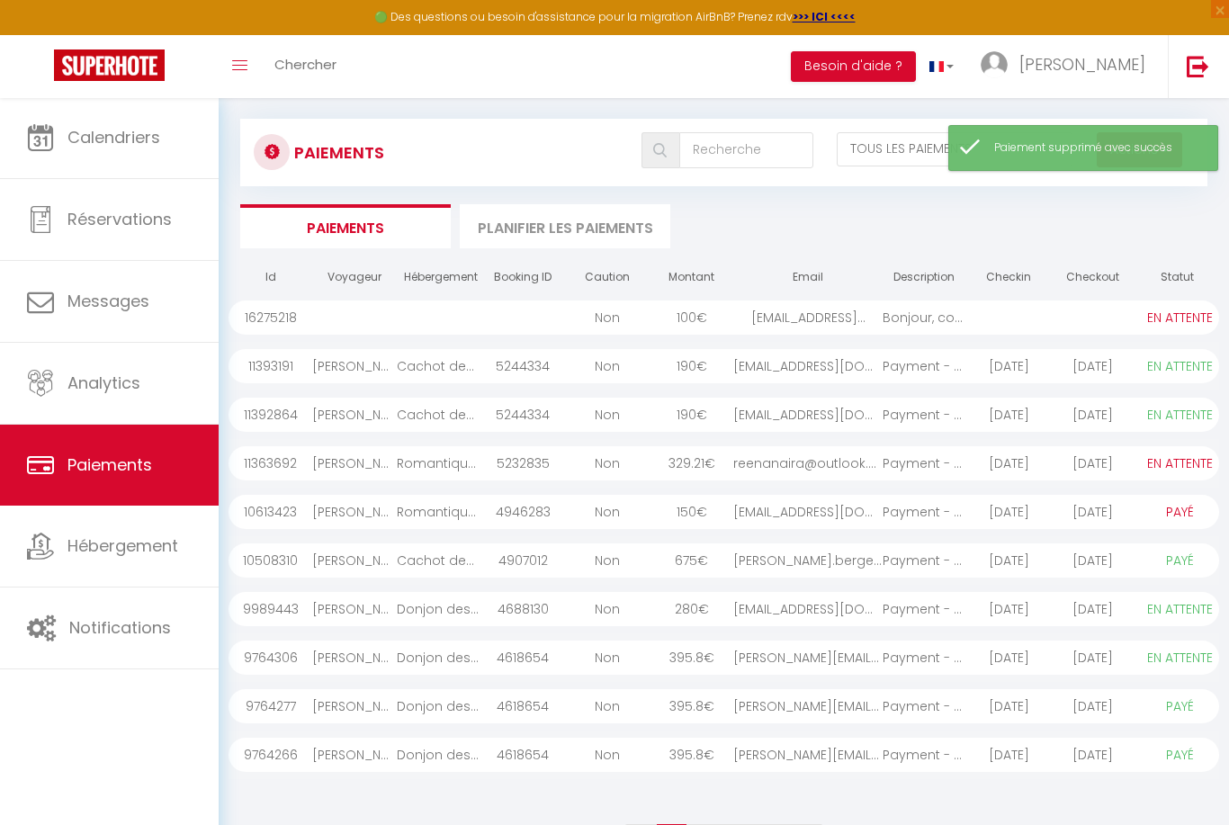
select select "1"
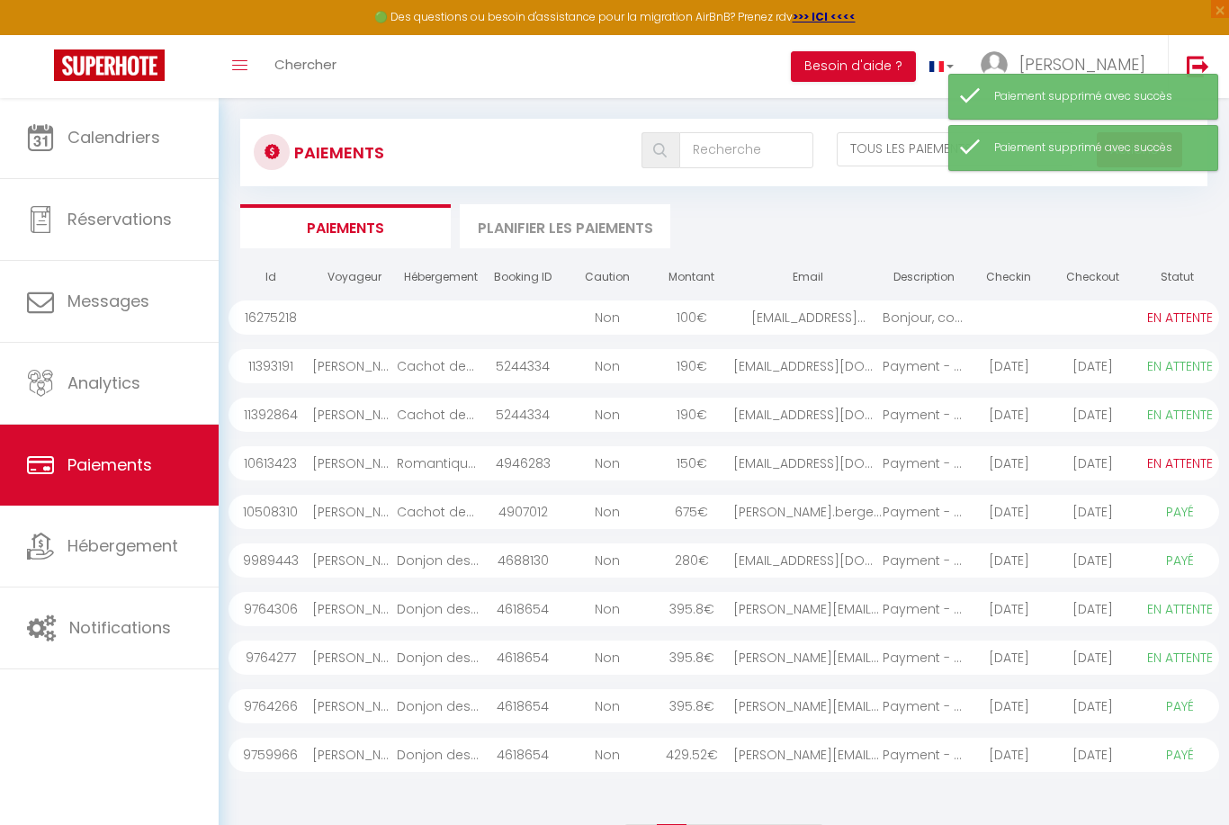
click at [727, 469] on div "150 €" at bounding box center [692, 463] width 85 height 34
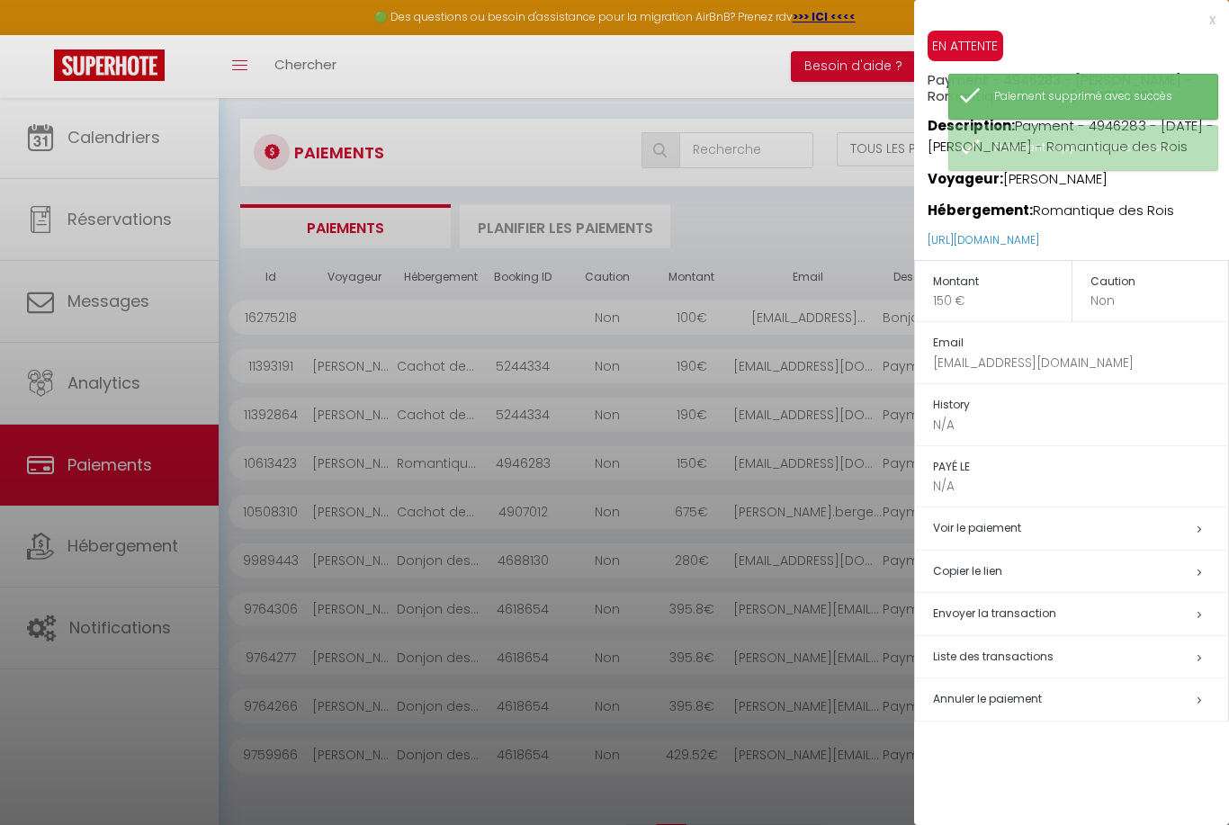
click at [994, 704] on td "Annuler le paiement" at bounding box center [1072, 699] width 314 height 43
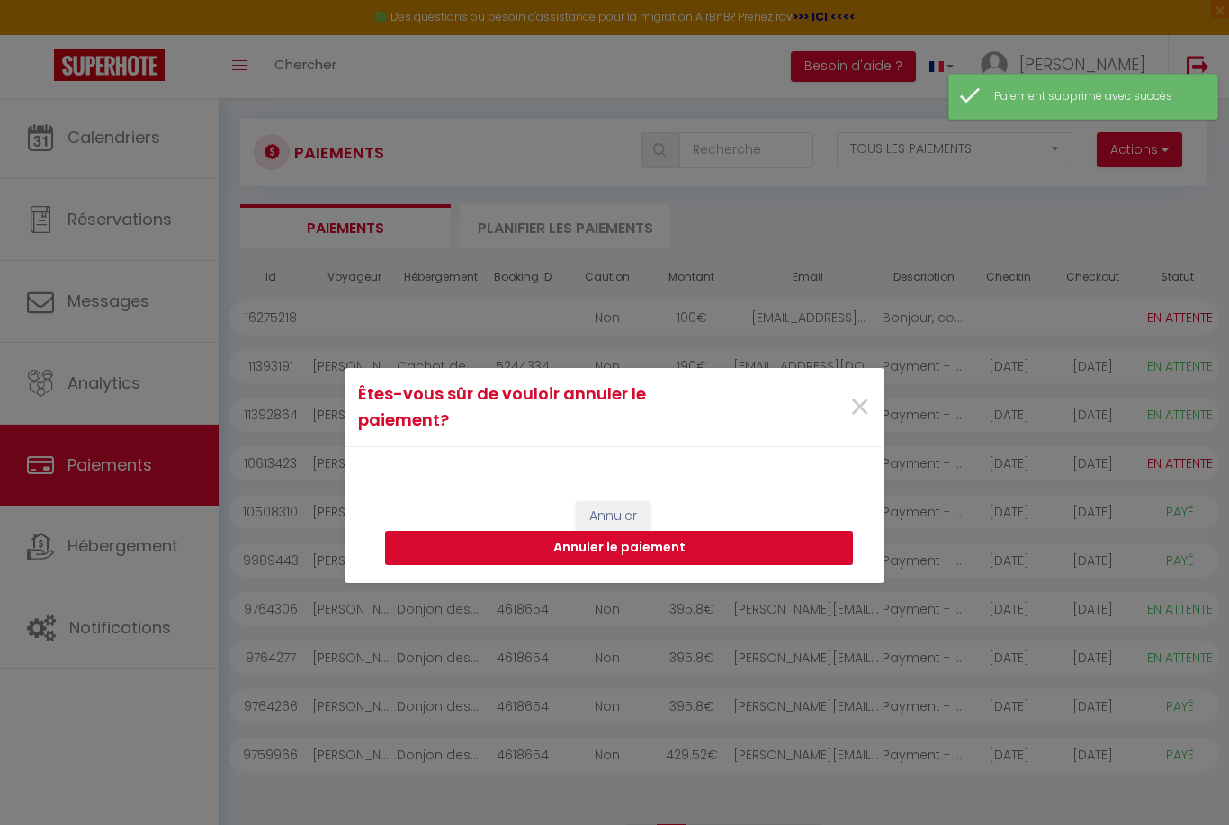
click at [767, 565] on button "Annuler le paiement" at bounding box center [619, 548] width 468 height 34
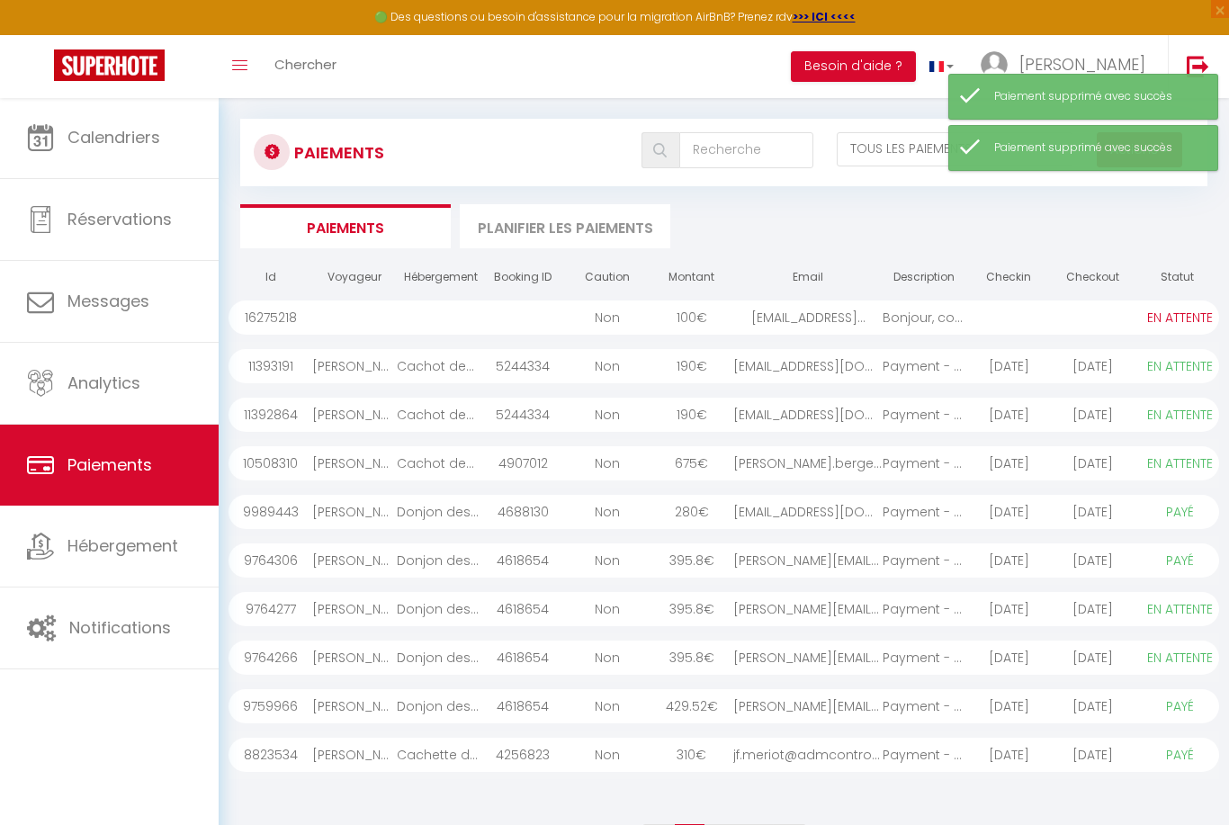
click at [1178, 274] on th "Statut" at bounding box center [1177, 277] width 85 height 31
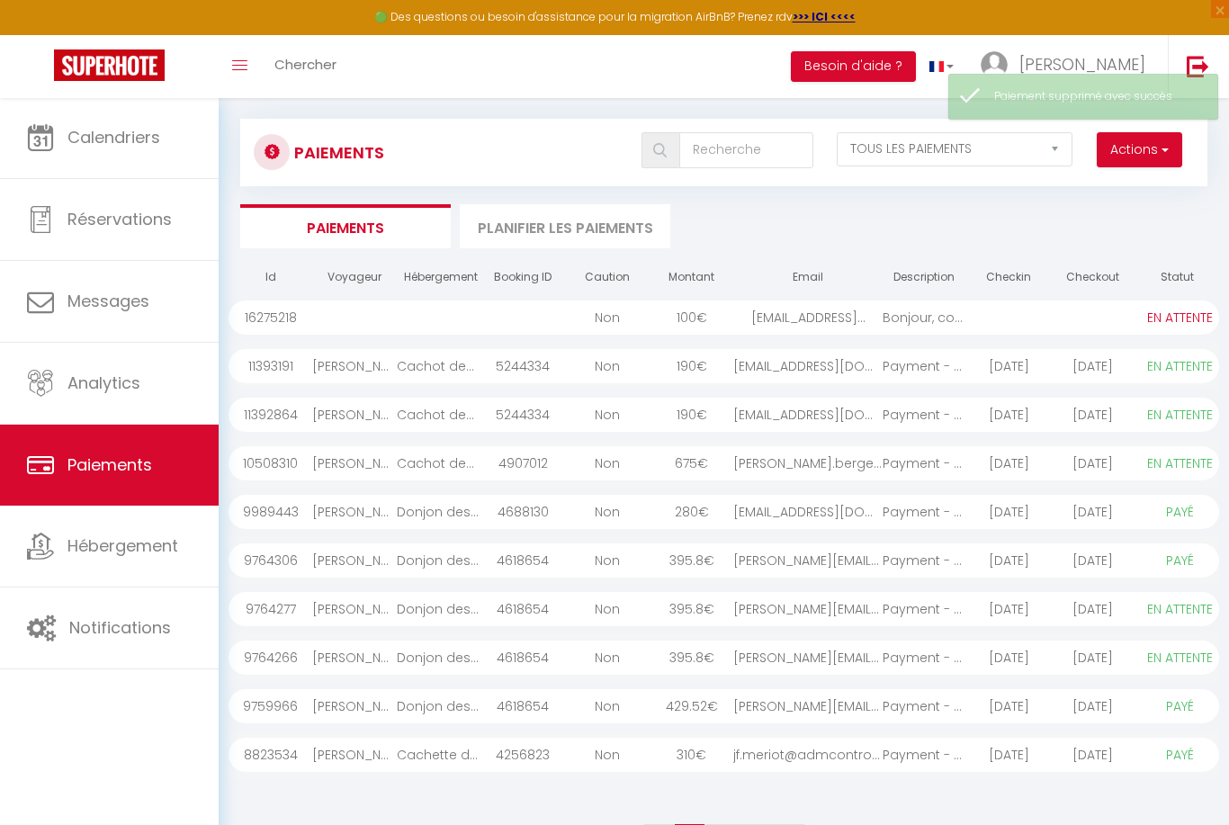
click at [1158, 154] on span "button" at bounding box center [1163, 149] width 11 height 18
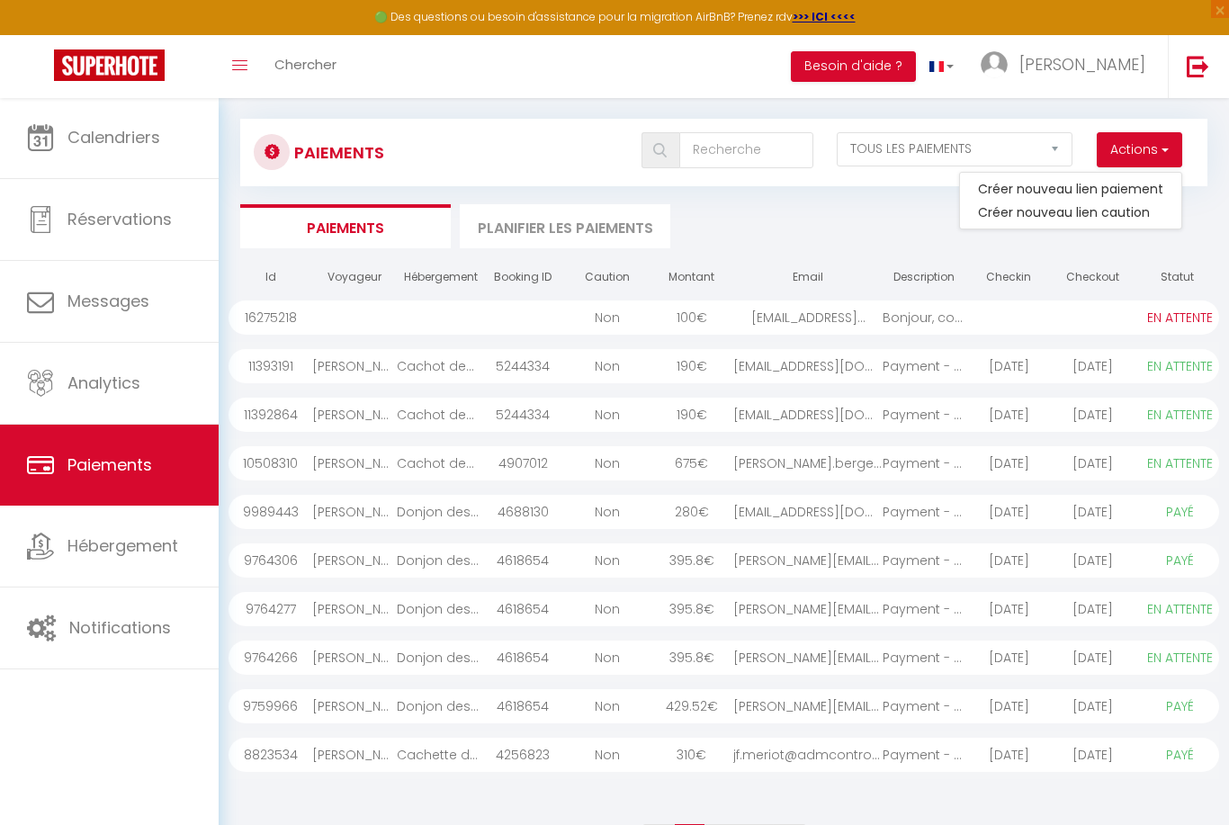
click at [731, 824] on div at bounding box center [614, 412] width 1229 height 825
click at [720, 824] on link "2" at bounding box center [722, 839] width 36 height 31
click at [753, 824] on link "3" at bounding box center [756, 839] width 35 height 31
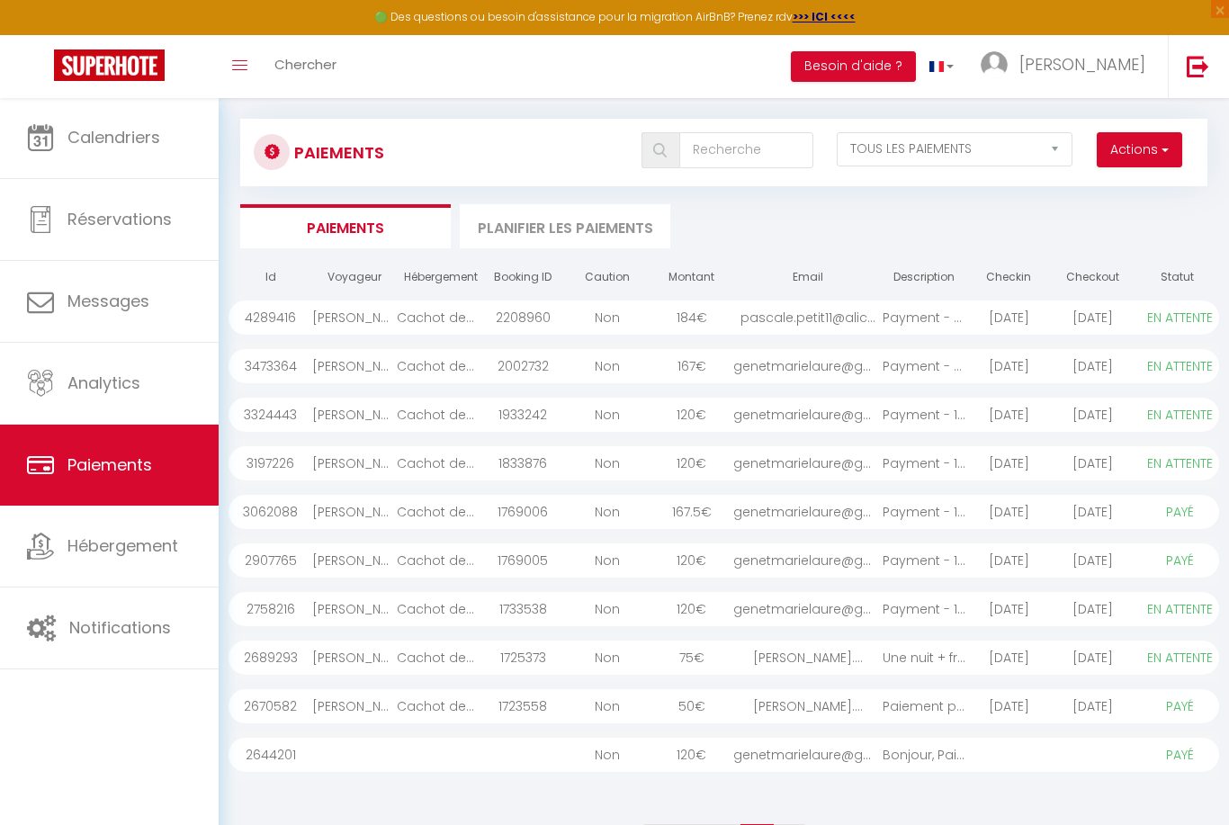
click at [715, 824] on link "2" at bounding box center [723, 839] width 36 height 31
click at [1177, 319] on select "PAYÉ EN ATTENTE" at bounding box center [1180, 318] width 90 height 20
click at [435, 323] on div "Cachot des Rois" at bounding box center [439, 318] width 85 height 34
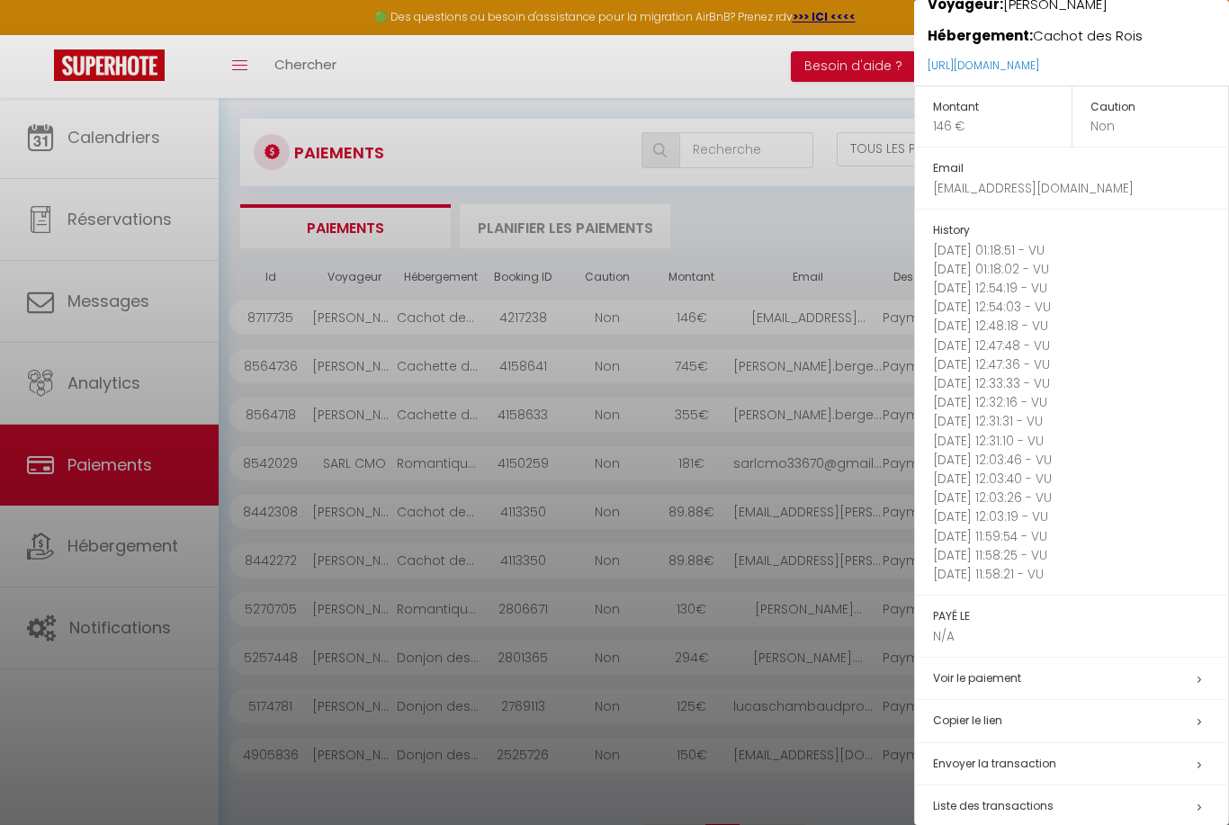
scroll to position [174, 0]
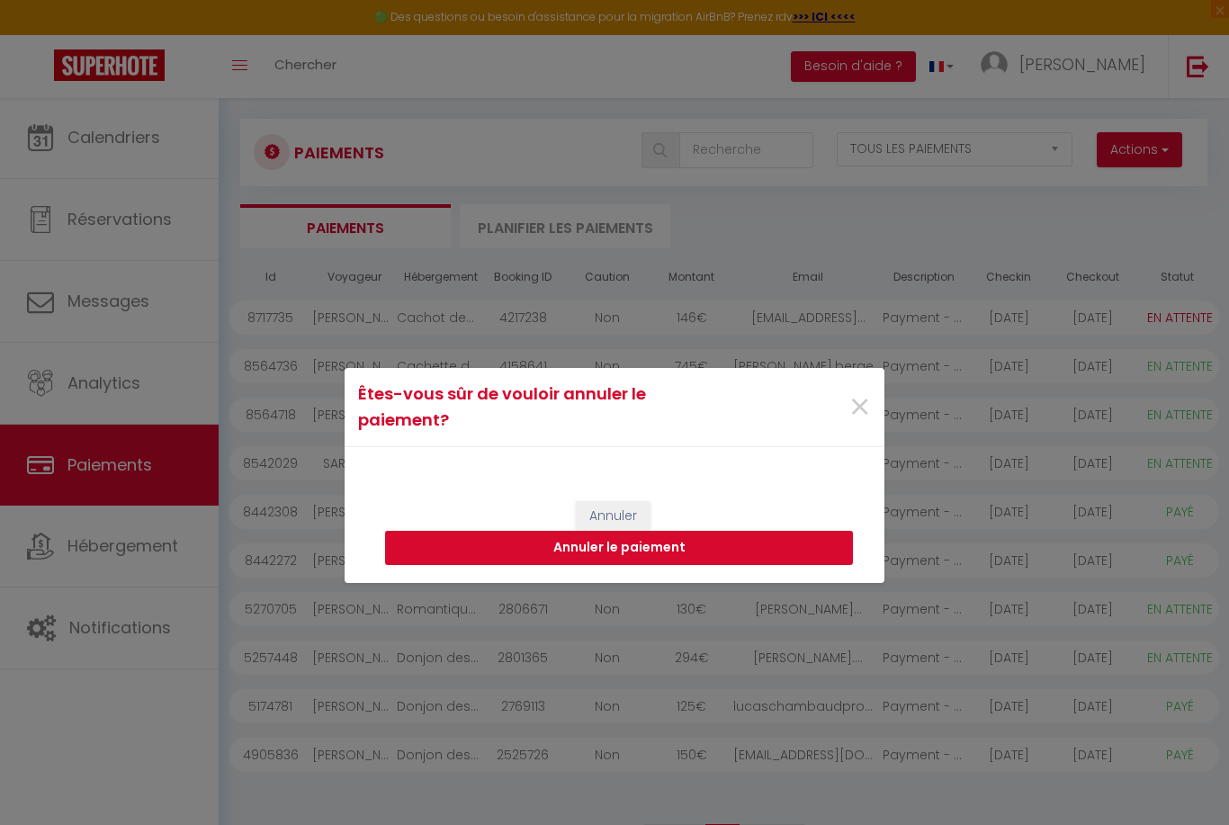
click at [780, 565] on button "Annuler le paiement" at bounding box center [619, 548] width 468 height 34
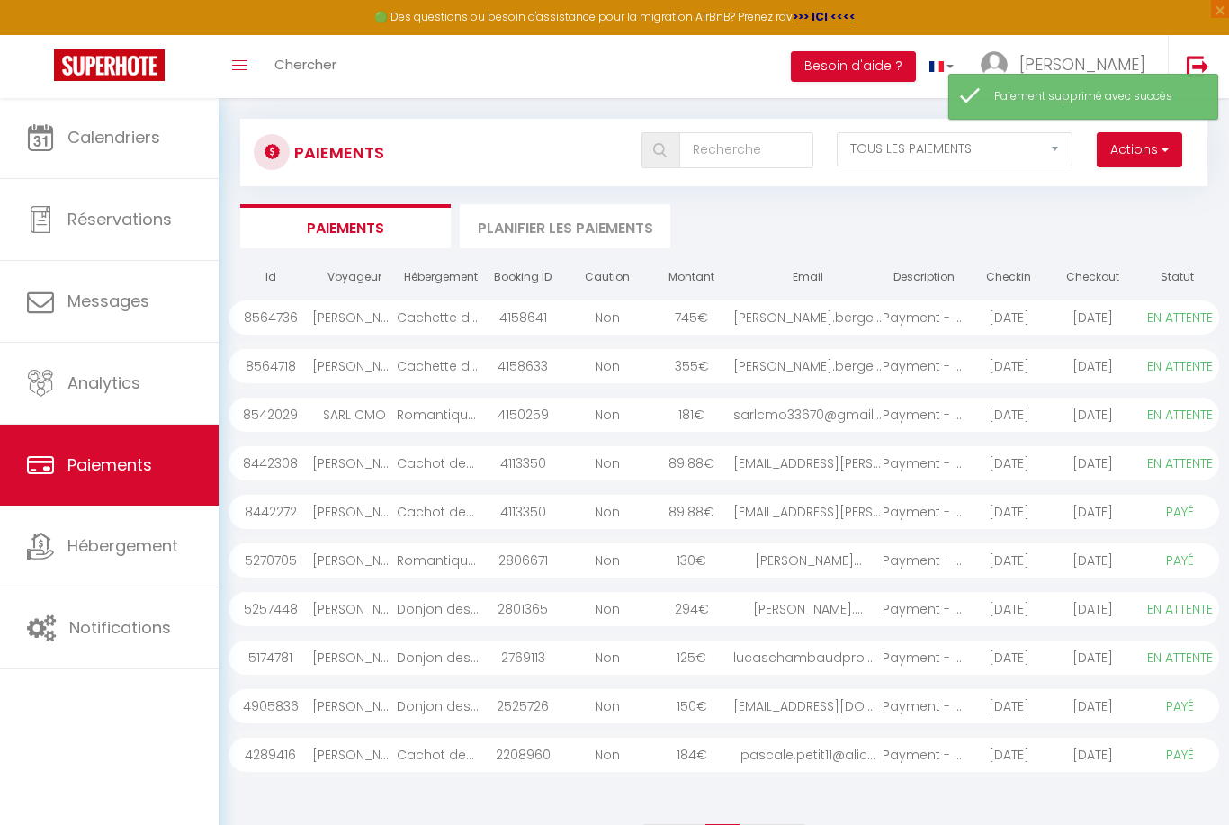
click at [686, 824] on link "1" at bounding box center [690, 839] width 31 height 31
select select "0"
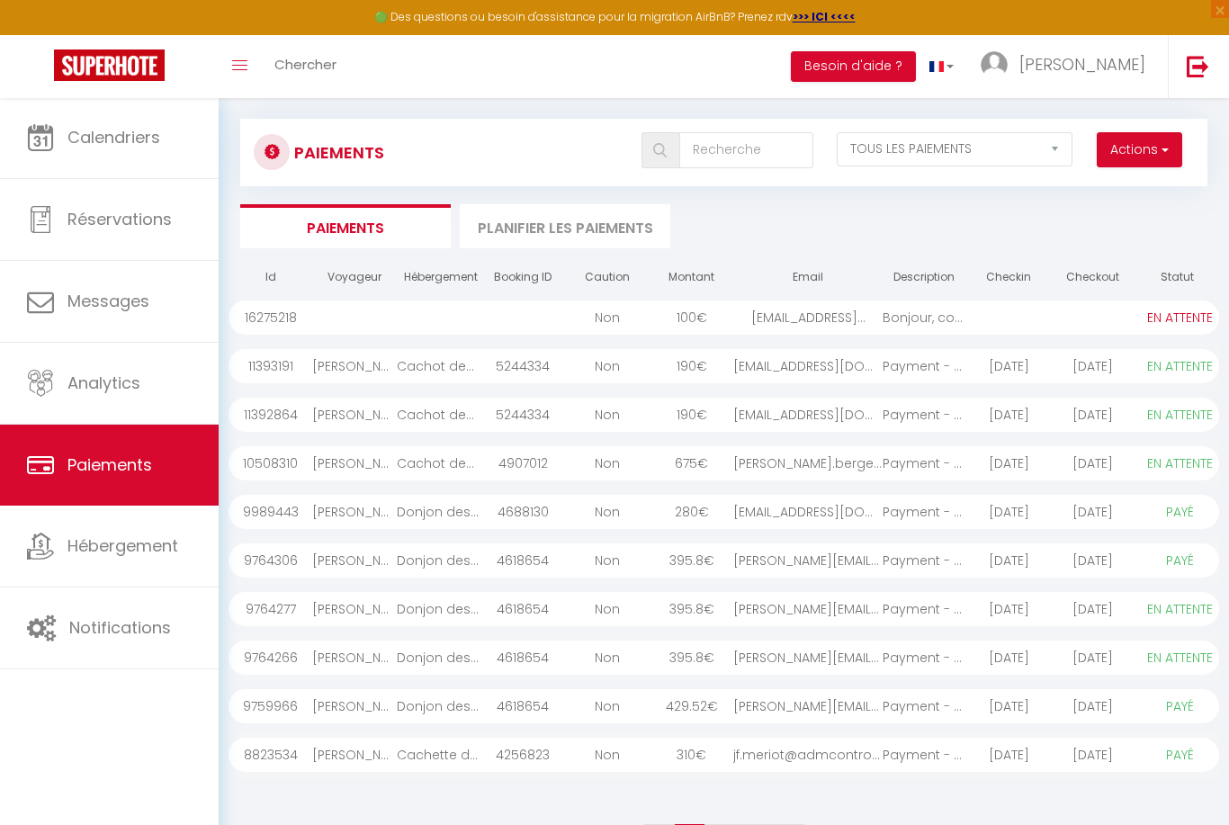
click at [380, 317] on div at bounding box center [354, 318] width 85 height 34
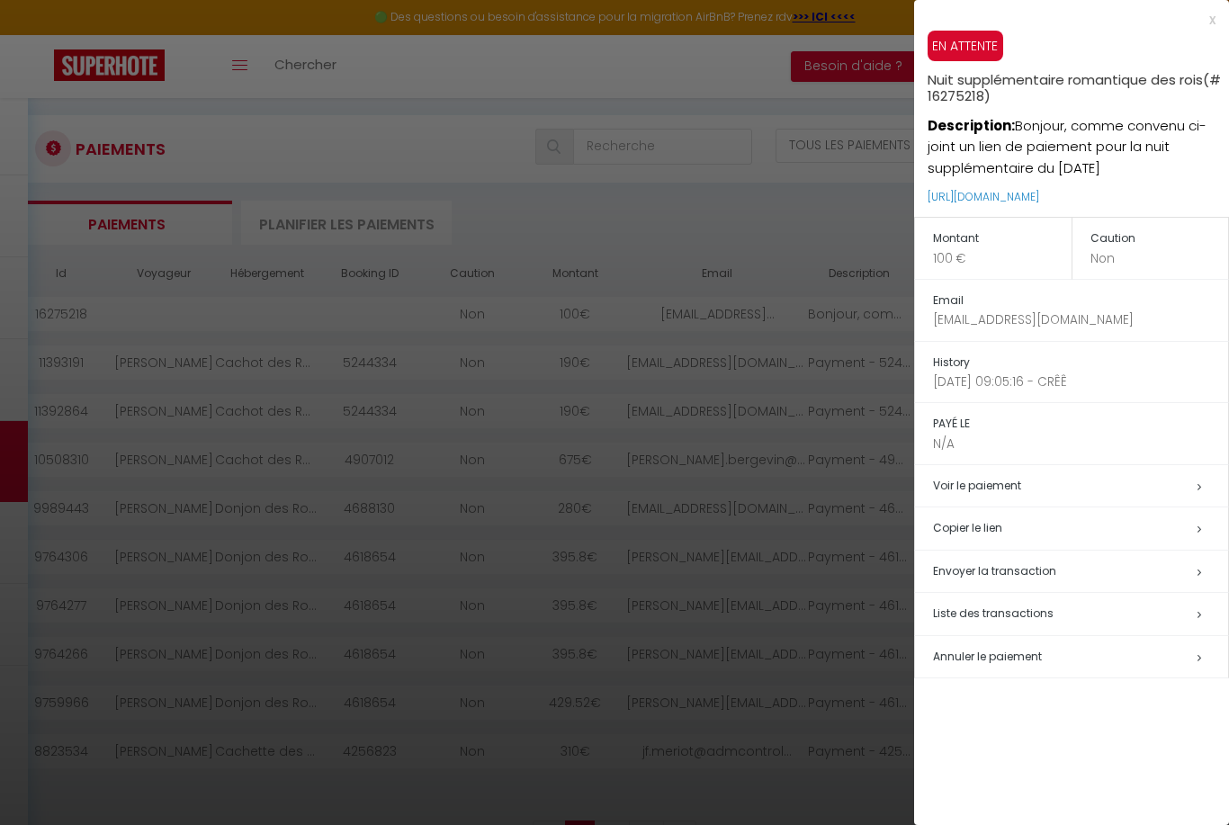
scroll to position [0, 0]
